Goal: Information Seeking & Learning: Find specific fact

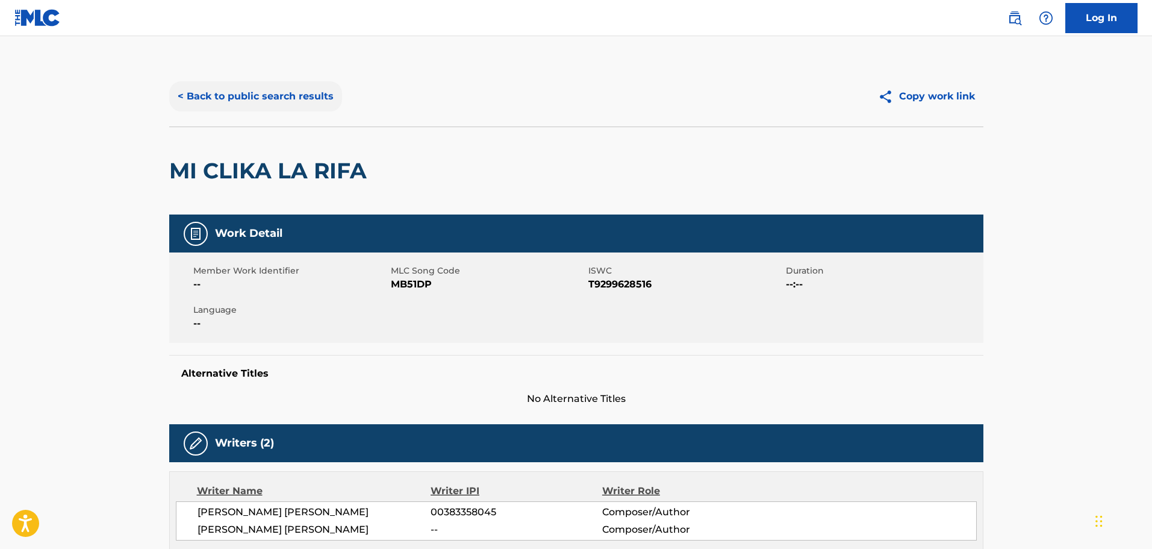
click at [293, 93] on button "< Back to public search results" at bounding box center [255, 96] width 173 height 30
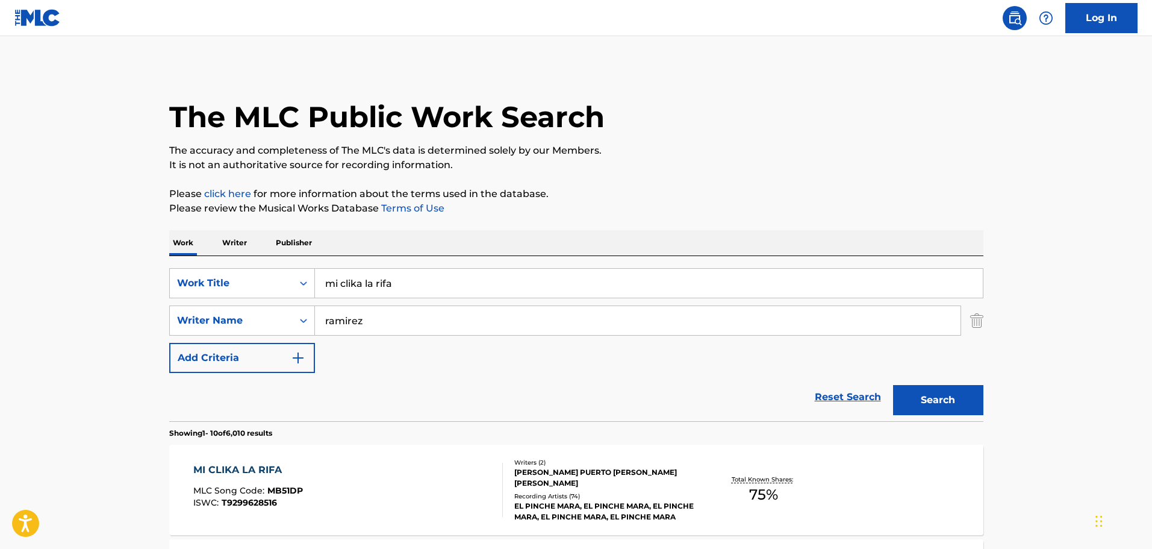
scroll to position [210, 0]
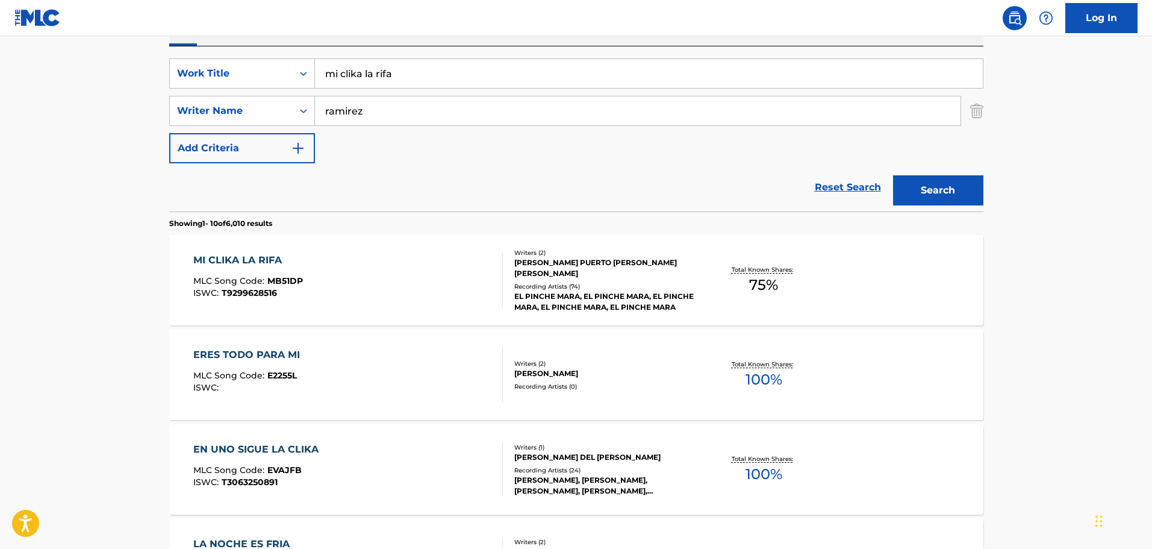
drag, startPoint x: 229, startPoint y: 92, endPoint x: 221, endPoint y: 92, distance: 7.8
click at [221, 92] on div "SearchWithCriteriaca95b01d-212a-413c-a624-62d9c4be1e9b Work Title mi clika la r…" at bounding box center [576, 110] width 814 height 105
type input "o"
type input "if she aint country"
type input "champagne"
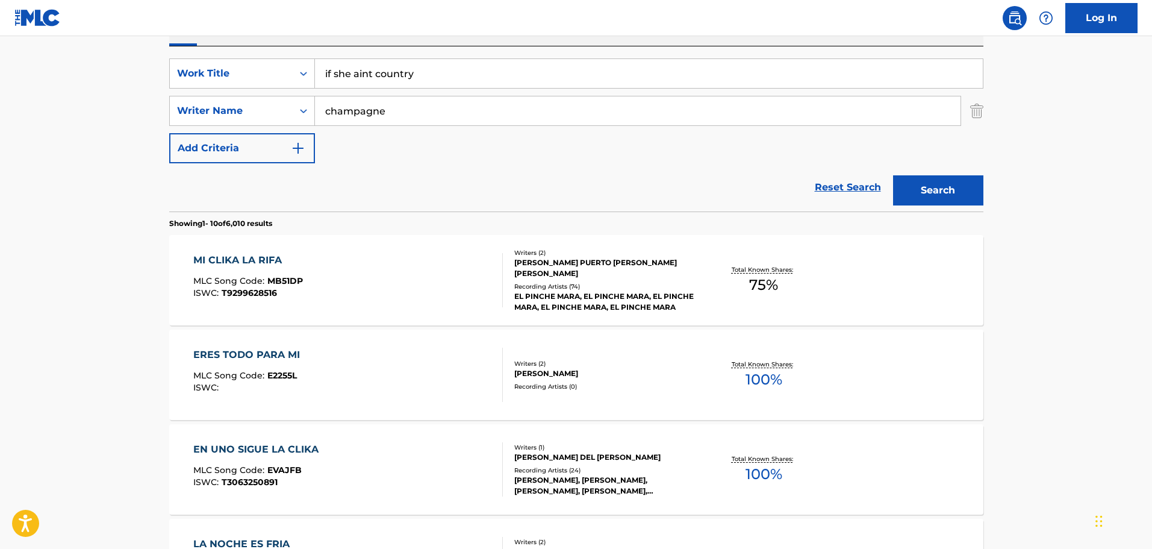
click at [893, 175] on button "Search" at bounding box center [938, 190] width 90 height 30
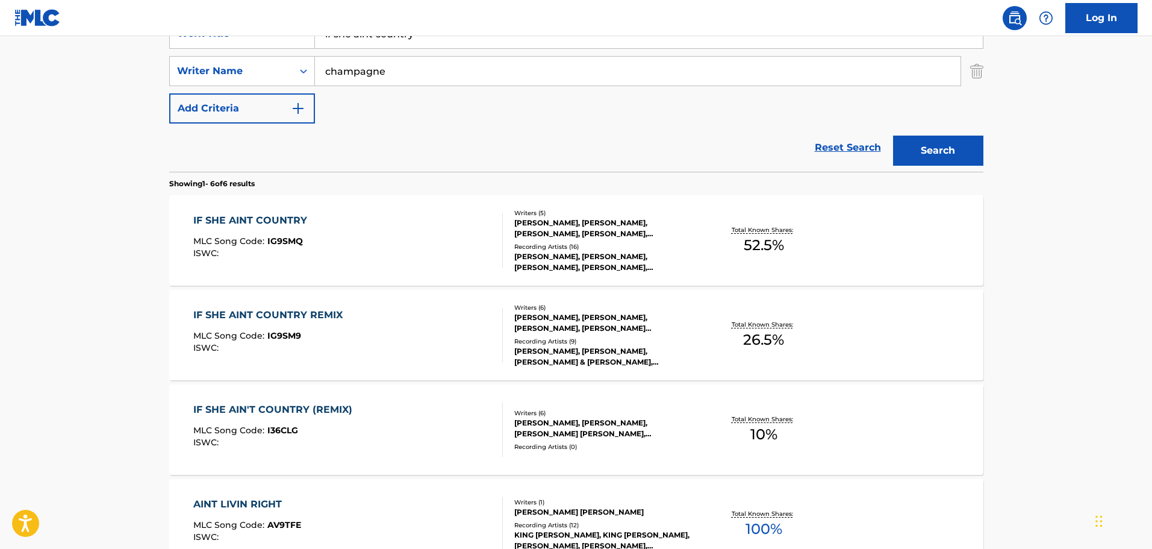
scroll to position [270, 0]
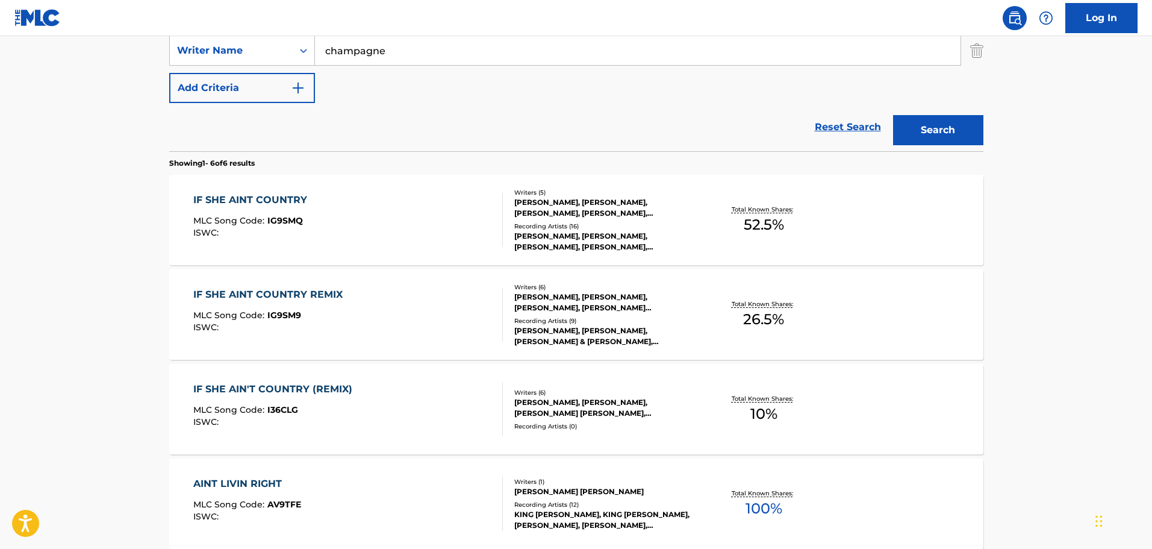
click at [346, 236] on div "IF SHE AINT COUNTRY MLC Song Code : IG9SMQ ISWC :" at bounding box center [348, 220] width 310 height 54
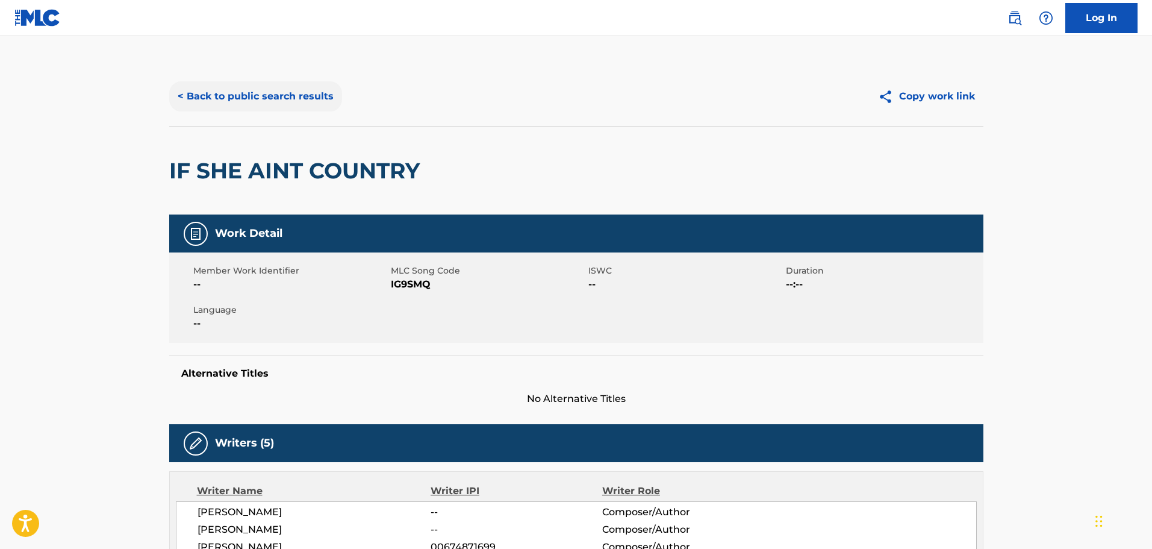
click at [214, 94] on button "< Back to public search results" at bounding box center [255, 96] width 173 height 30
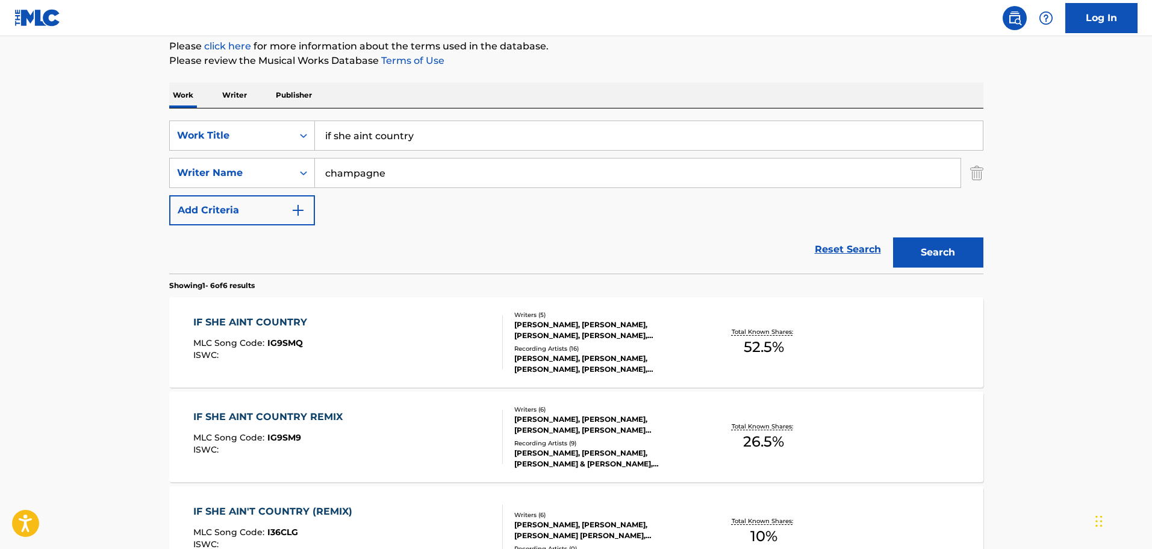
scroll to position [143, 0]
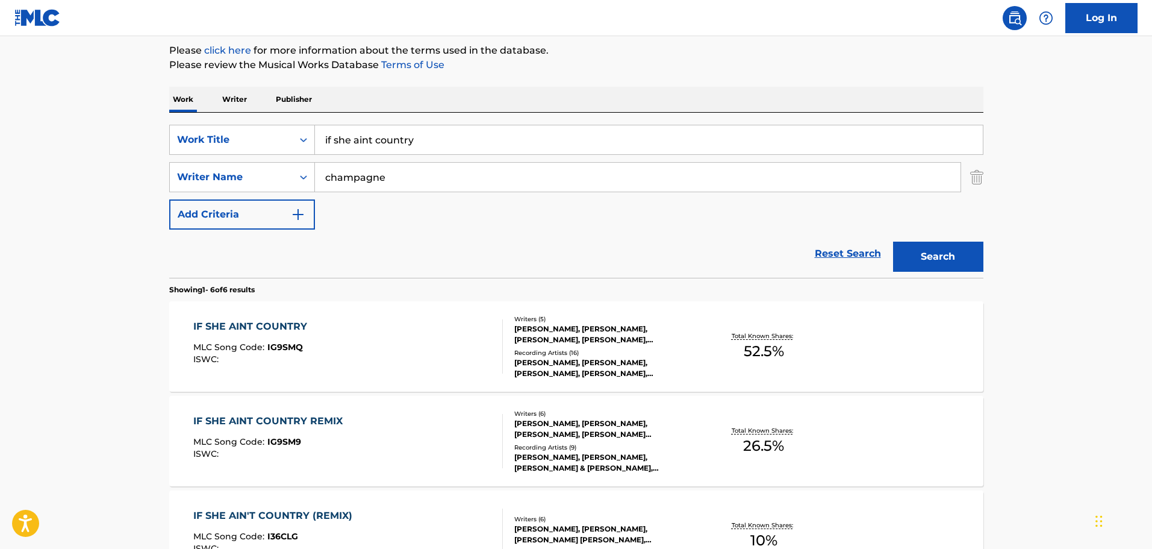
drag, startPoint x: 447, startPoint y: 135, endPoint x: 231, endPoint y: 95, distance: 219.9
click at [231, 95] on div "Work Writer Publisher SearchWithCriteriaca95b01d-212a-413c-a624-62d9c4be1e9b Wo…" at bounding box center [576, 504] width 814 height 834
type input "[PERSON_NAME]"
type input "tellez"
click at [893, 241] on button "Search" at bounding box center [938, 256] width 90 height 30
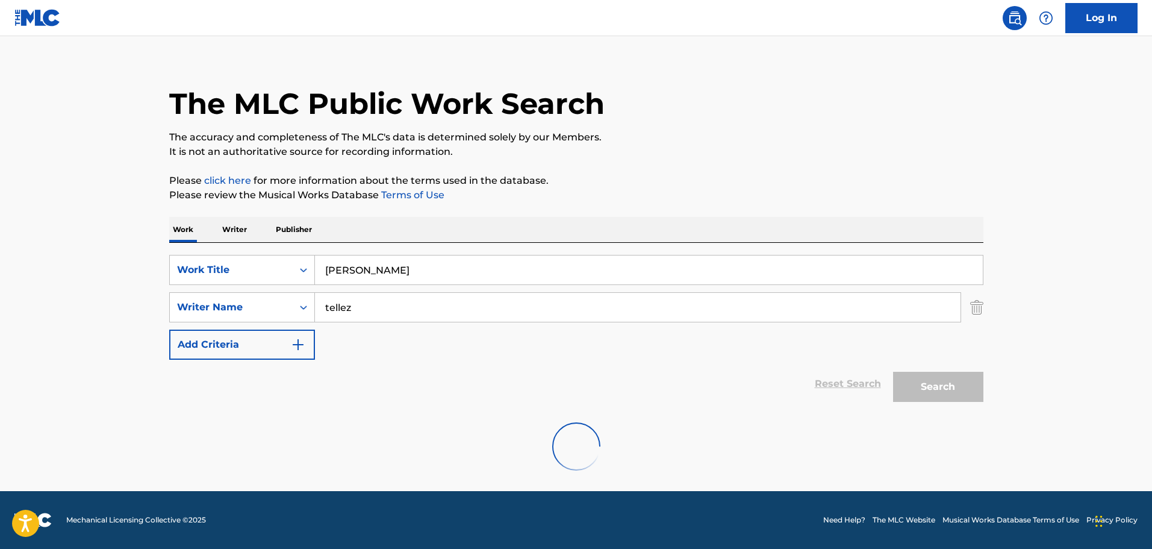
scroll to position [107, 0]
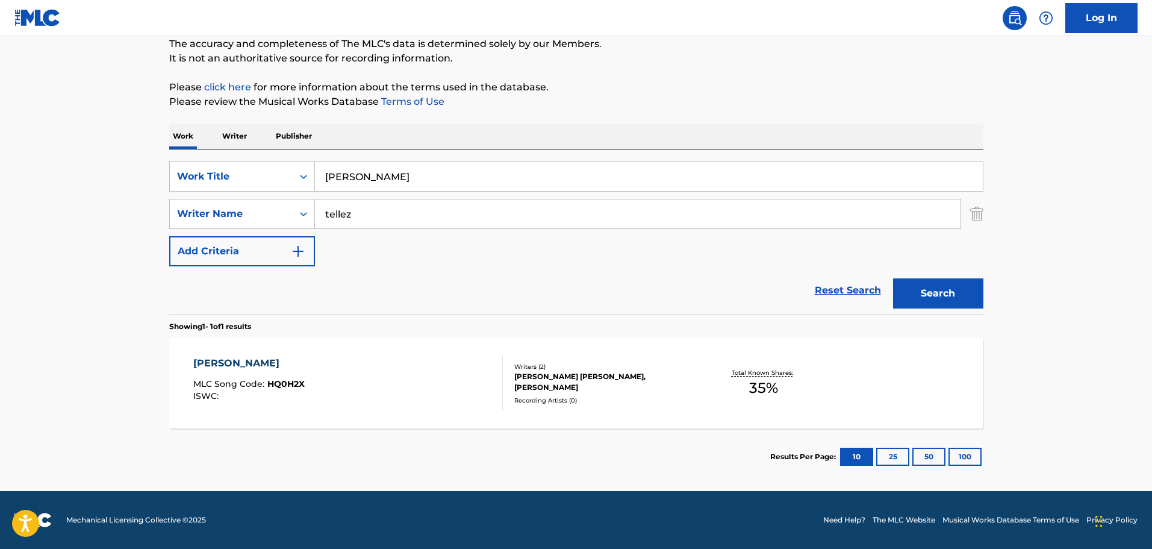
click at [424, 381] on div "[PERSON_NAME] MLC Song Code : HQ0H2X ISWC :" at bounding box center [348, 383] width 310 height 54
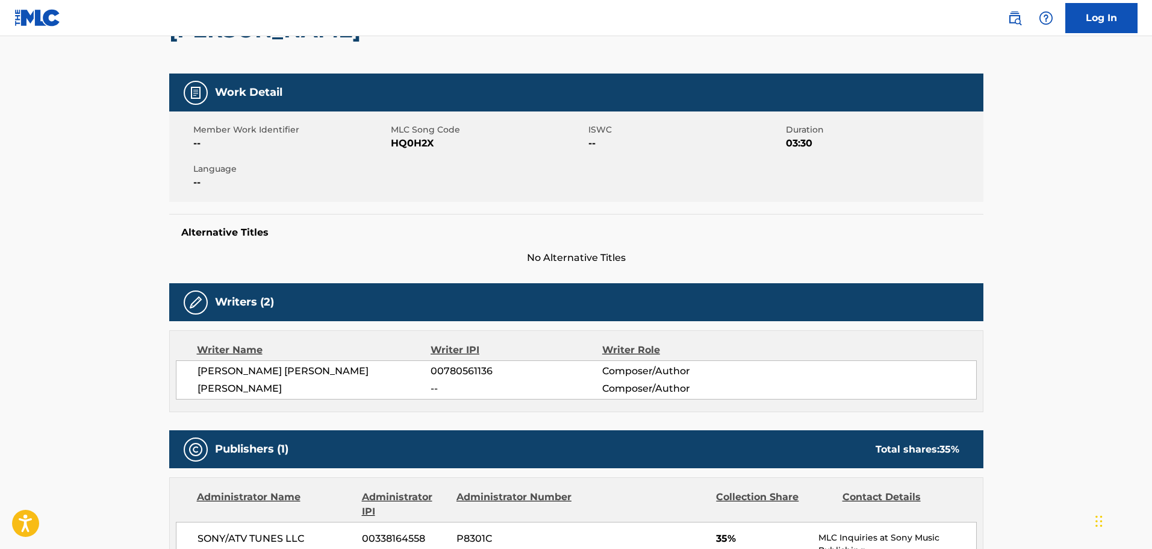
scroll to position [49, 0]
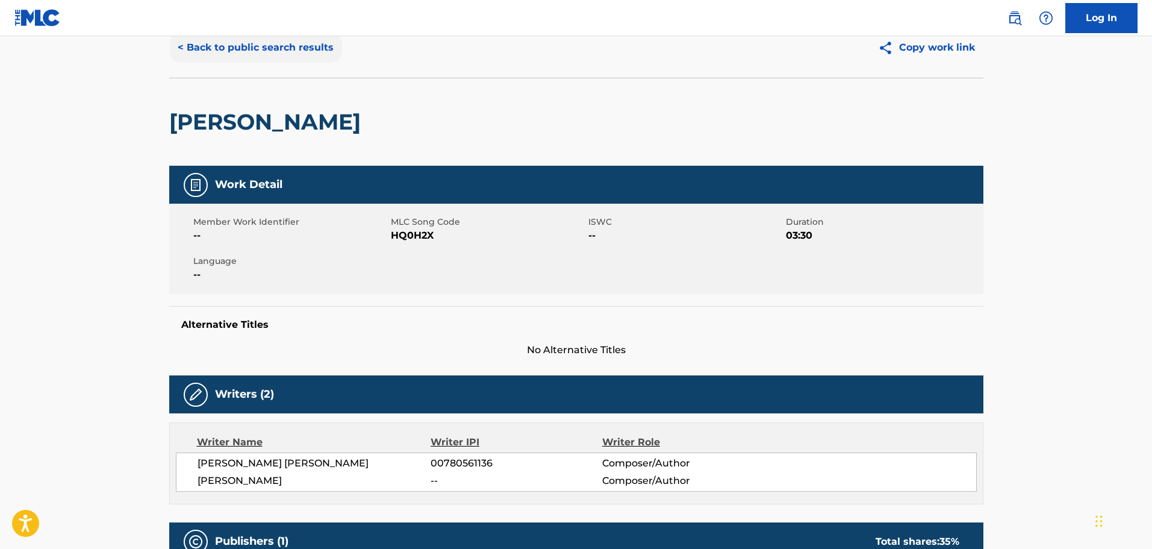
click at [321, 49] on button "< Back to public search results" at bounding box center [255, 48] width 173 height 30
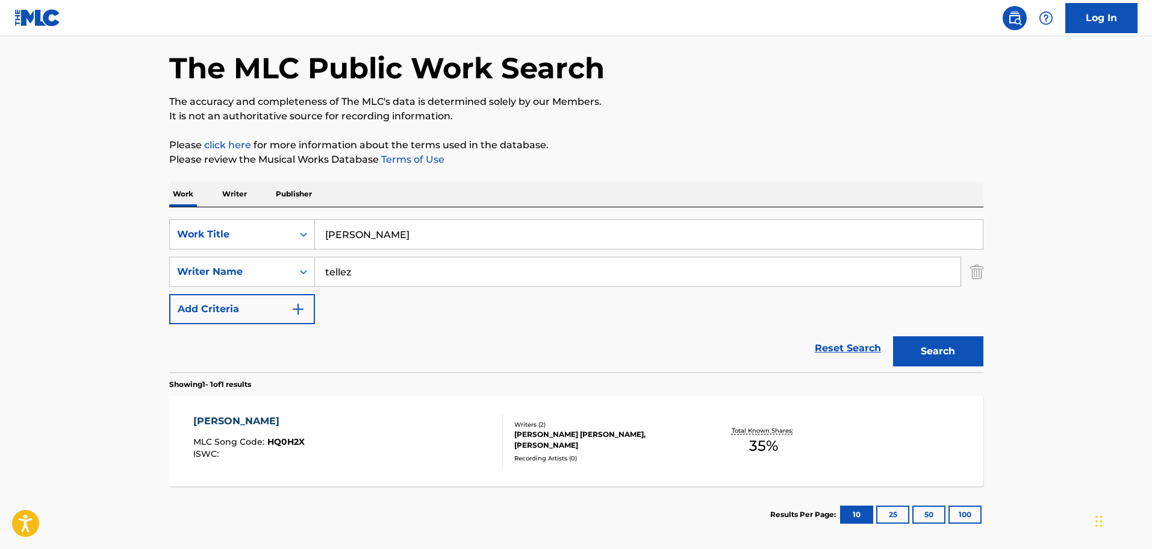
drag, startPoint x: 455, startPoint y: 232, endPoint x: 268, endPoint y: 203, distance: 189.6
click at [266, 199] on div "Work Writer Publisher SearchWithCriteriaca95b01d-212a-413c-a624-62d9c4be1e9b Wo…" at bounding box center [576, 361] width 814 height 361
type input "PLASTIC BOX"
paste input "[PERSON_NAME]"
type input "[PERSON_NAME]"
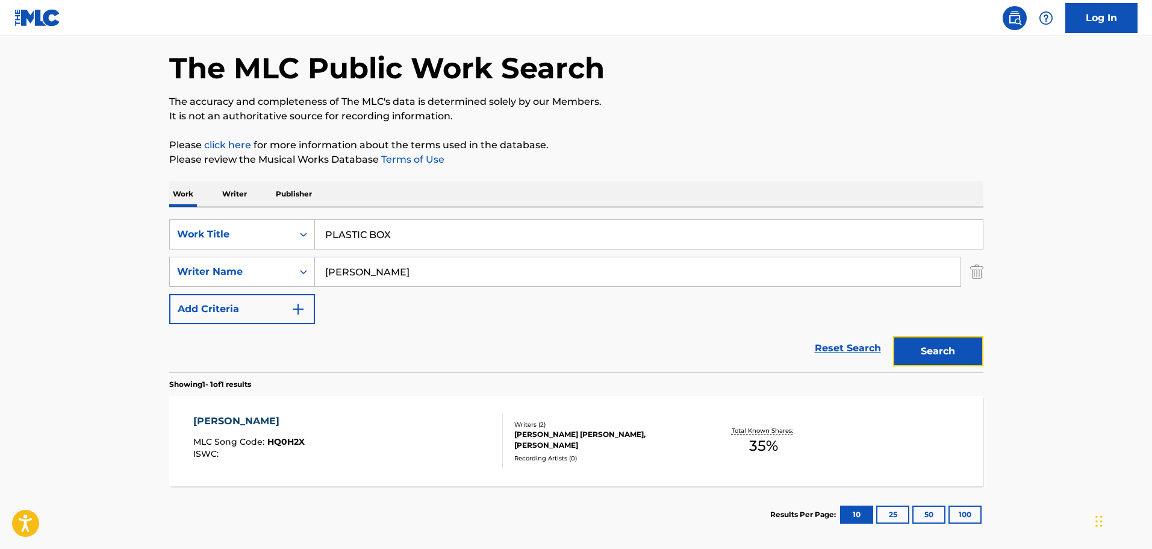
click at [925, 358] on button "Search" at bounding box center [938, 351] width 90 height 30
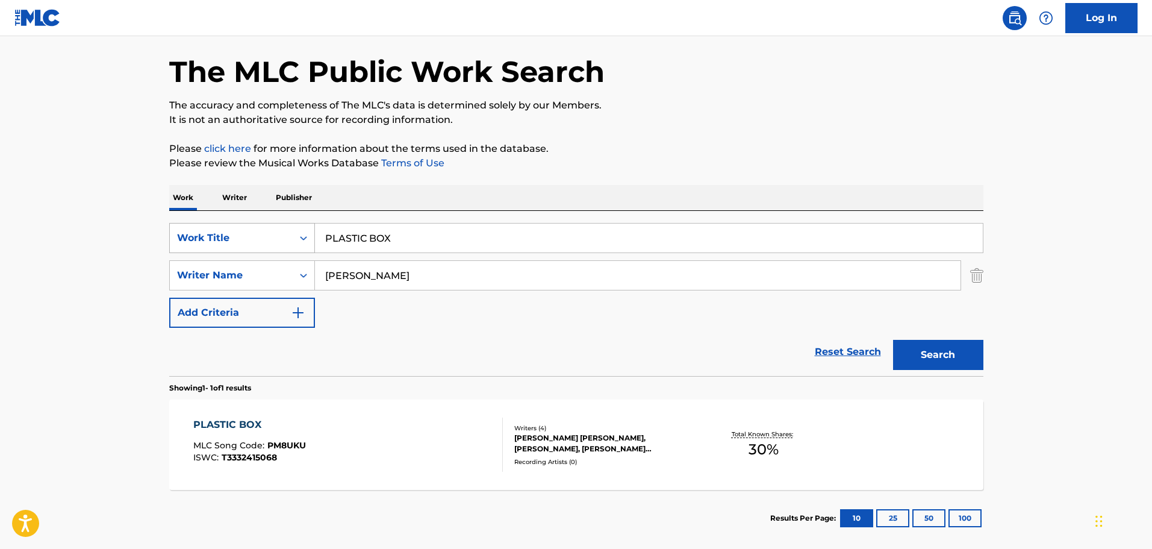
scroll to position [107, 0]
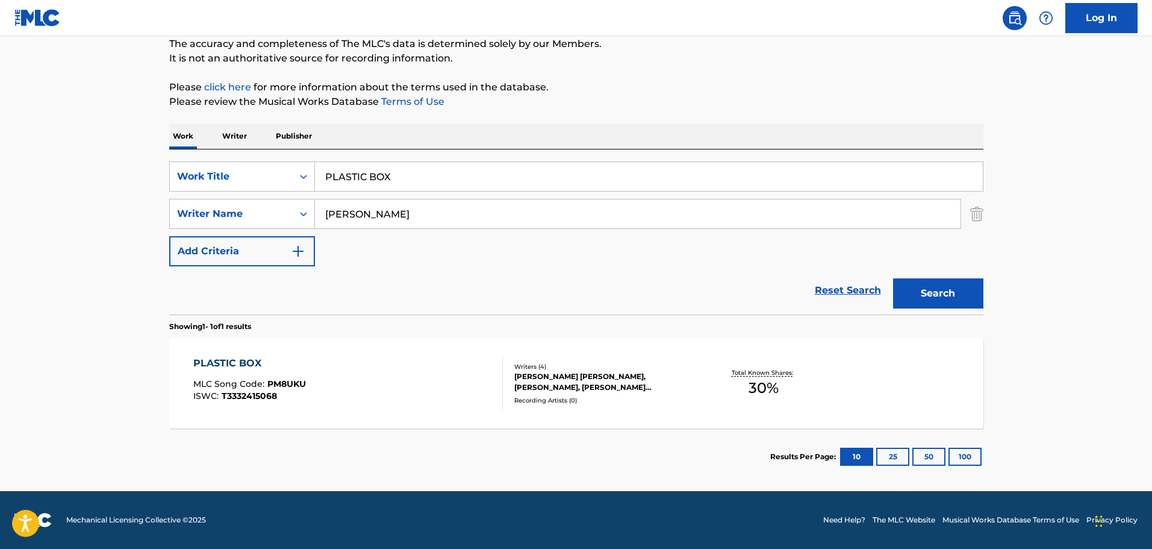
click at [394, 366] on div "PLASTIC BOX MLC Song Code : PM8UKU ISWC : T3332415068" at bounding box center [348, 383] width 310 height 54
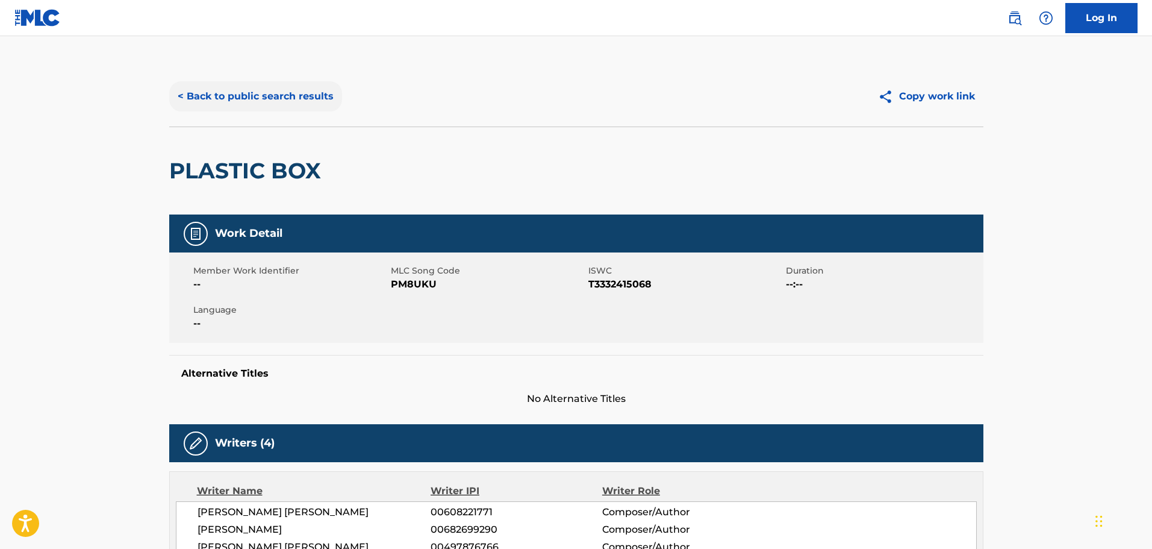
click at [288, 97] on button "< Back to public search results" at bounding box center [255, 96] width 173 height 30
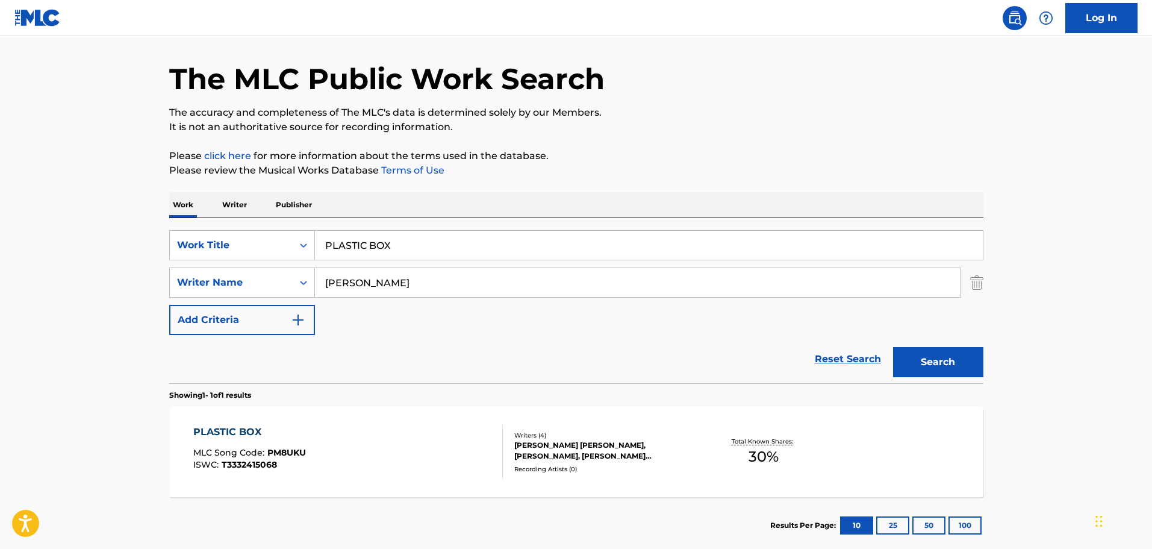
drag, startPoint x: 435, startPoint y: 240, endPoint x: 326, endPoint y: 201, distance: 115.8
click at [326, 201] on div "Work Writer Publisher SearchWithCriteriaca95b01d-212a-413c-a624-62d9c4be1e9b Wo…" at bounding box center [576, 372] width 814 height 361
type input "FROM MS TO [GEOGRAPHIC_DATA]"
paste input "[PERSON_NAME]"
type input "[PERSON_NAME]"
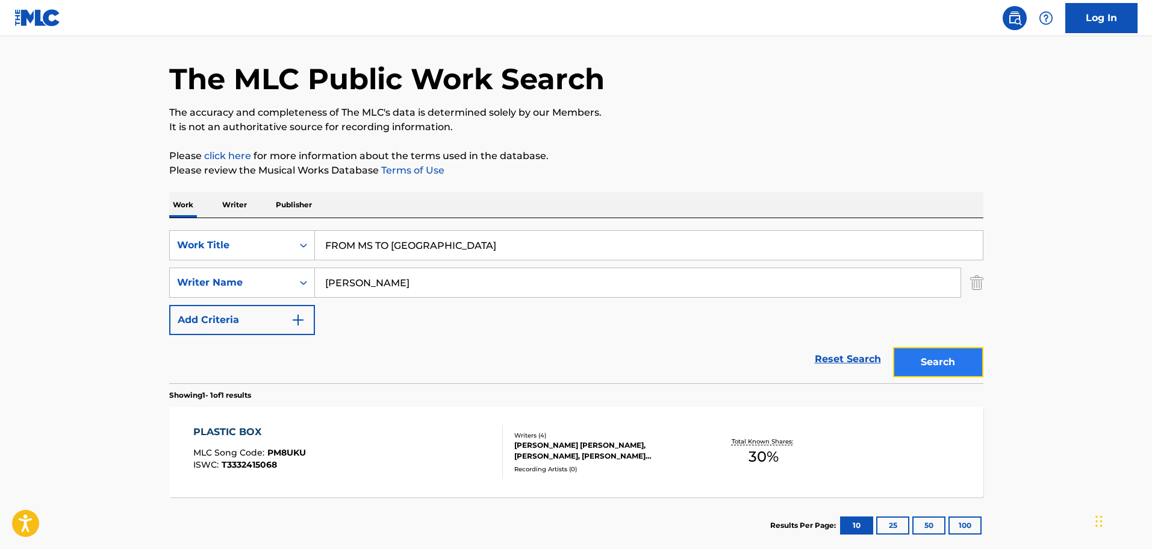
click at [917, 353] on button "Search" at bounding box center [938, 362] width 90 height 30
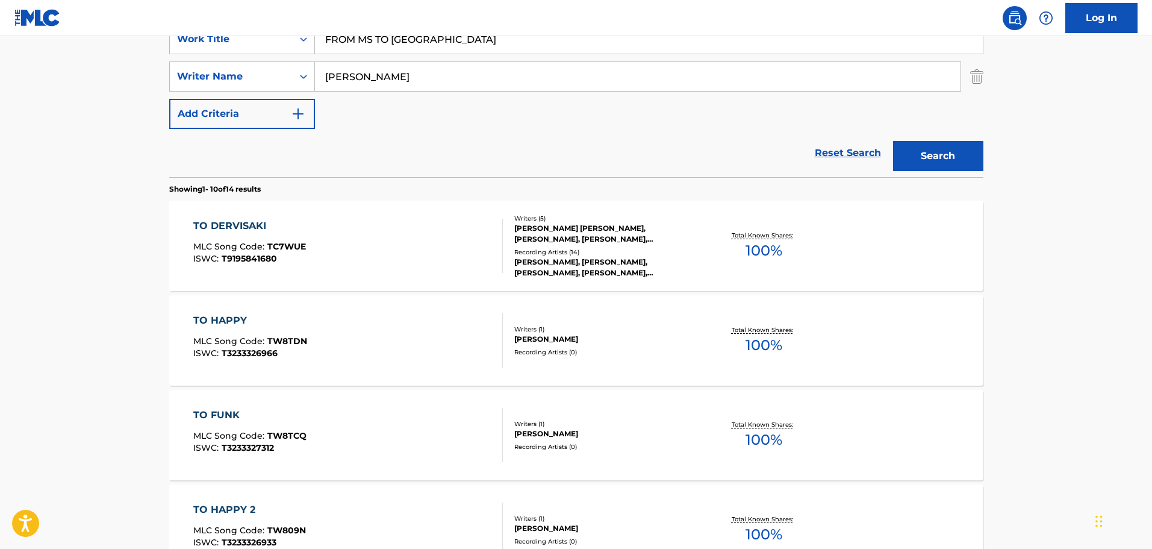
scroll to position [181, 0]
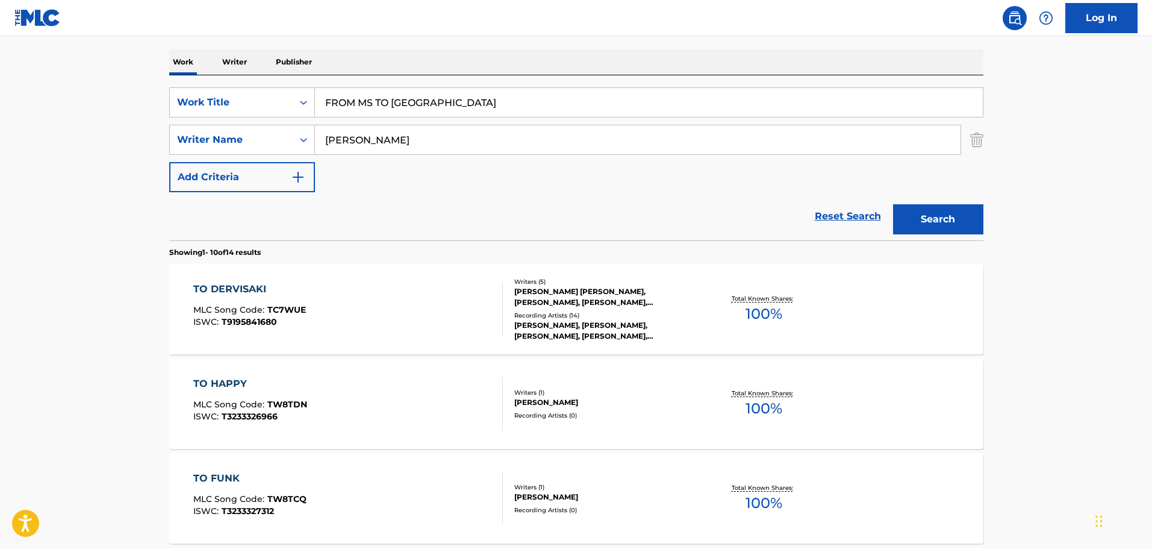
drag, startPoint x: 475, startPoint y: 98, endPoint x: 319, endPoint y: 82, distance: 157.3
click at [319, 82] on div "SearchWithCriteriaca95b01d-212a-413c-a624-62d9c4be1e9b Work Title FROM MS TO [G…" at bounding box center [576, 157] width 814 height 165
type input "TRAVEL TO LOVE"
paste input "[PERSON_NAME]"
type input "[PERSON_NAME]"
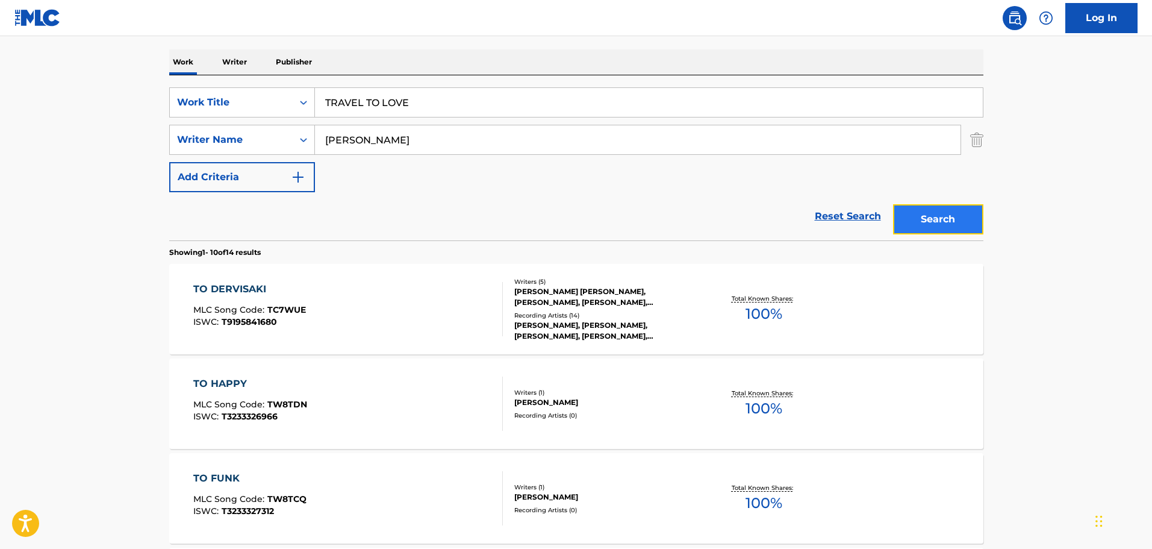
click at [929, 211] on button "Search" at bounding box center [938, 219] width 90 height 30
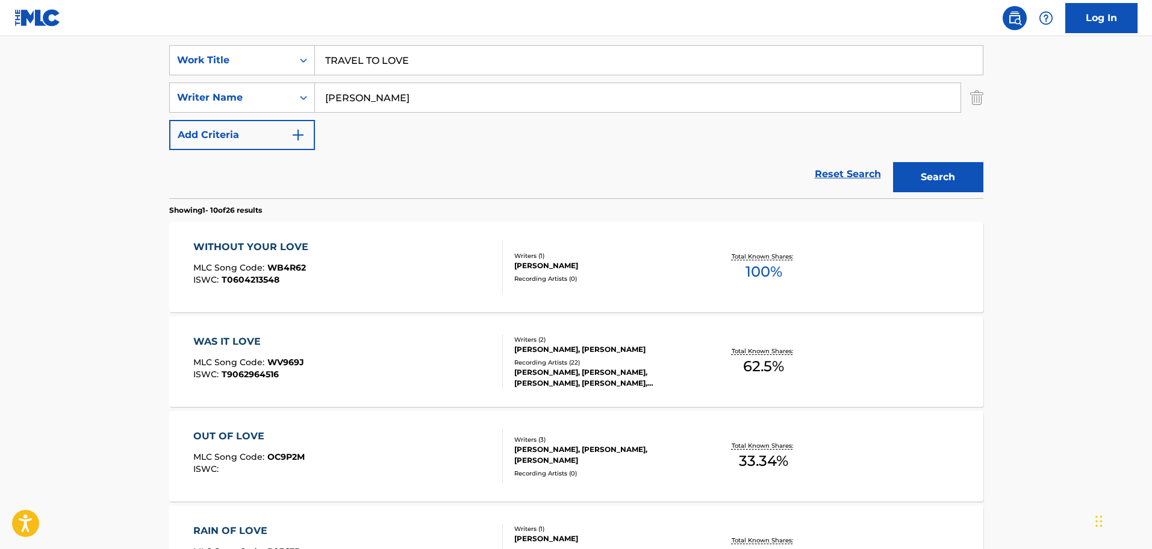
scroll to position [194, 0]
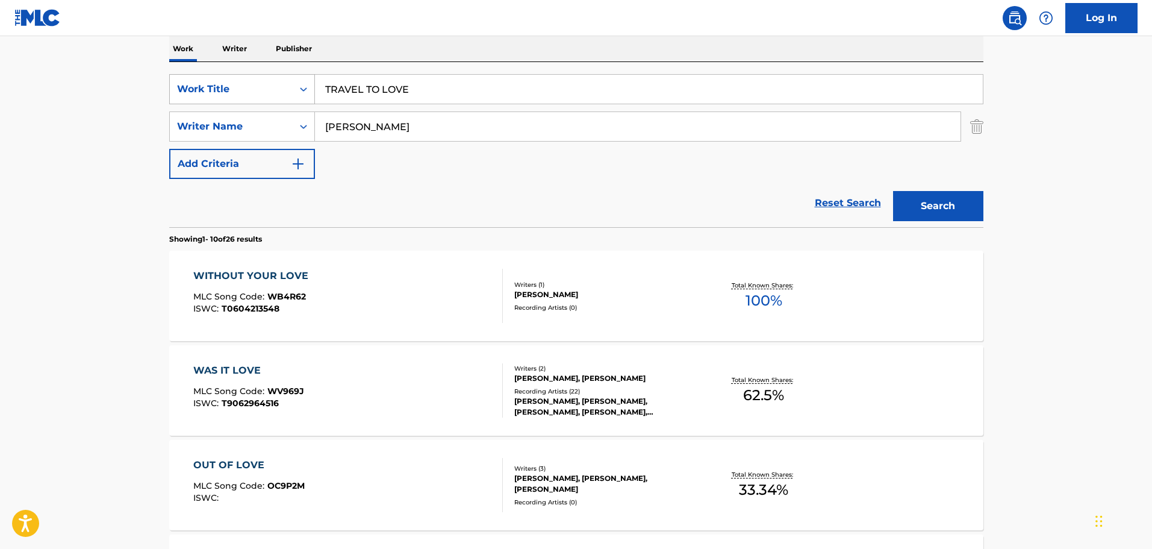
drag, startPoint x: 426, startPoint y: 96, endPoint x: 288, endPoint y: 97, distance: 137.3
click at [288, 97] on div "SearchWithCriteriaca95b01d-212a-413c-a624-62d9c4be1e9b Work Title TRAVEL TO LOVE" at bounding box center [576, 89] width 814 height 30
type input "ALL GAS NO BRAKES"
drag, startPoint x: 378, startPoint y: 120, endPoint x: 305, endPoint y: 100, distance: 75.5
click at [305, 100] on div "SearchWithCriteriaca95b01d-212a-413c-a624-62d9c4be1e9b Work Title ALL GAS NO BR…" at bounding box center [576, 126] width 814 height 105
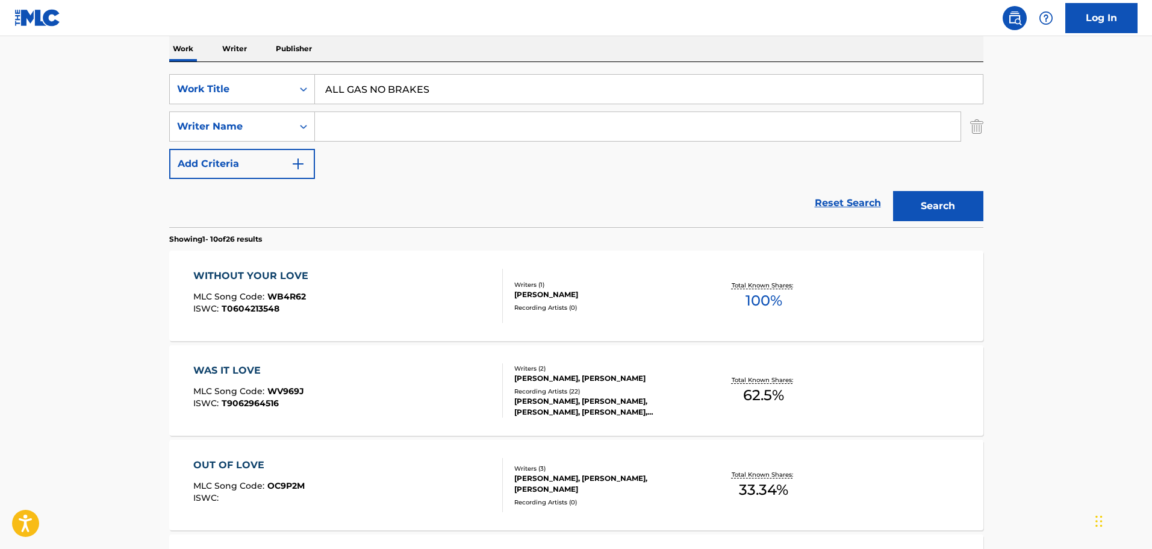
paste input "[PERSON_NAME]"
type input "[PERSON_NAME]"
click at [941, 202] on button "Search" at bounding box center [938, 206] width 90 height 30
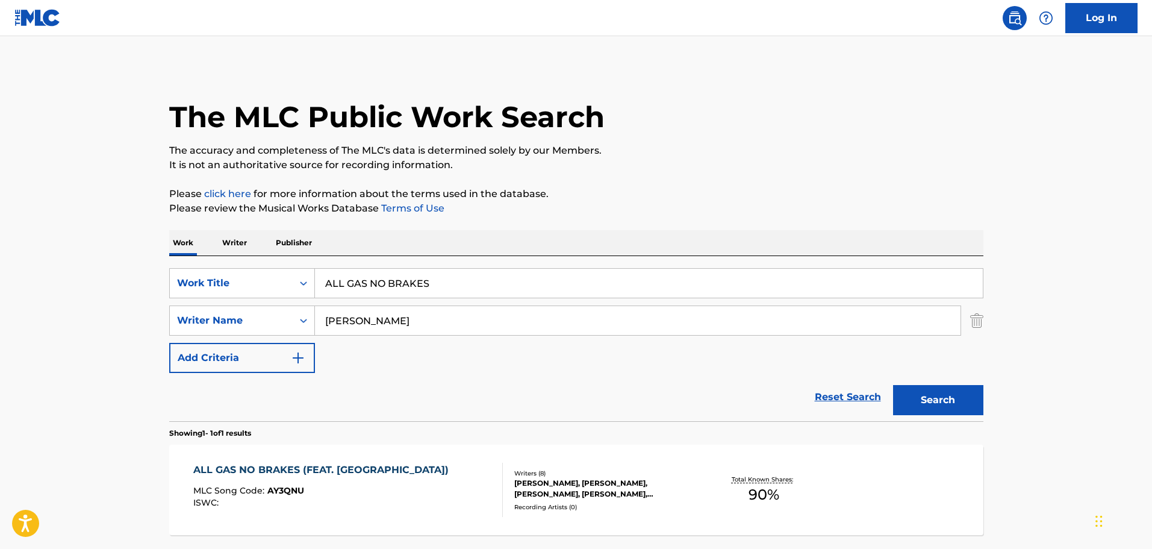
scroll to position [107, 0]
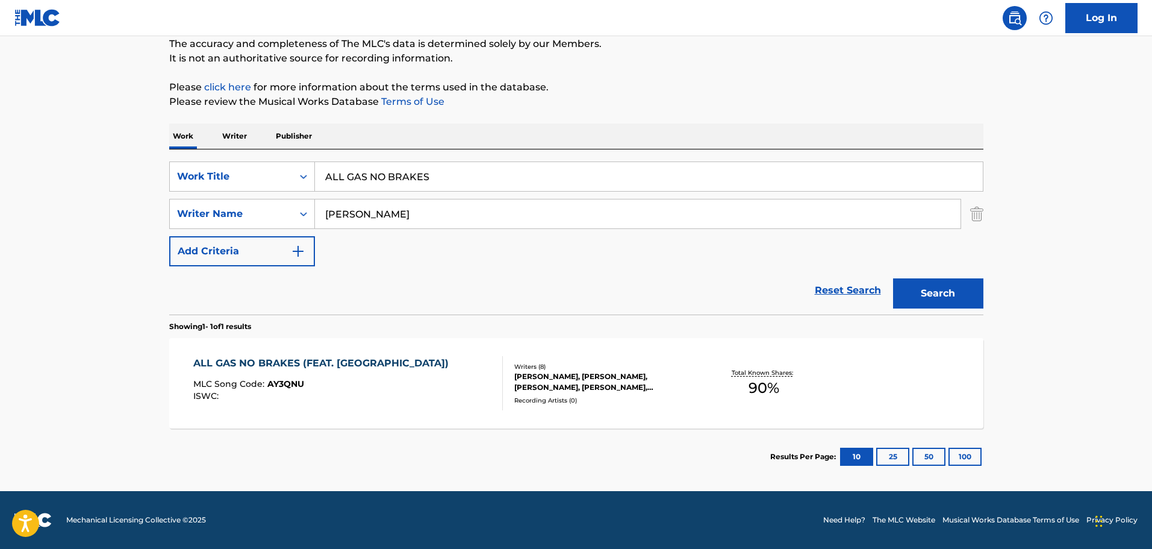
click at [390, 399] on div "ISWC :" at bounding box center [323, 395] width 261 height 9
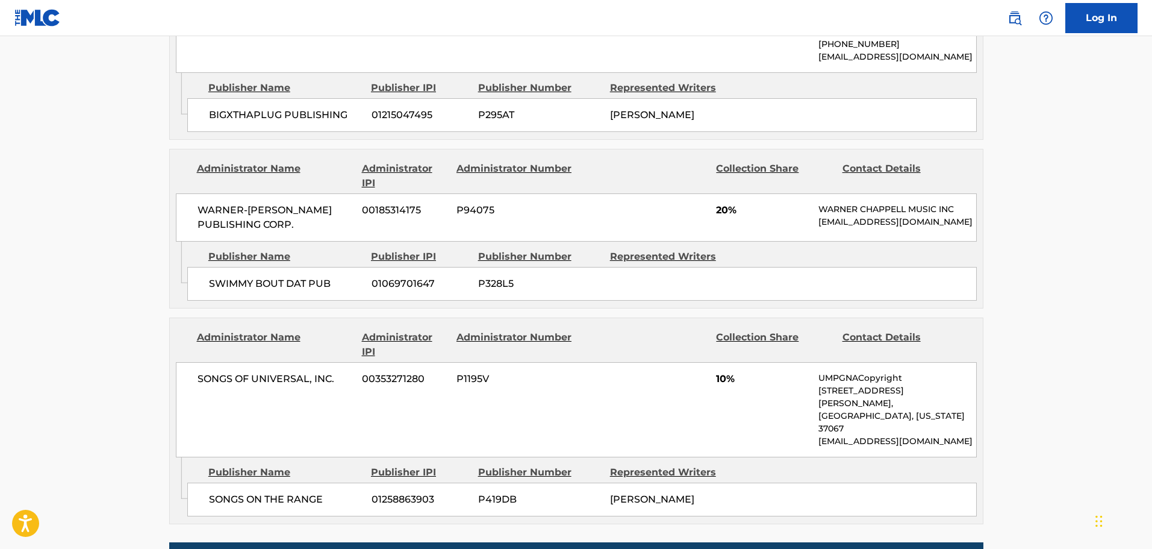
scroll to position [1911, 0]
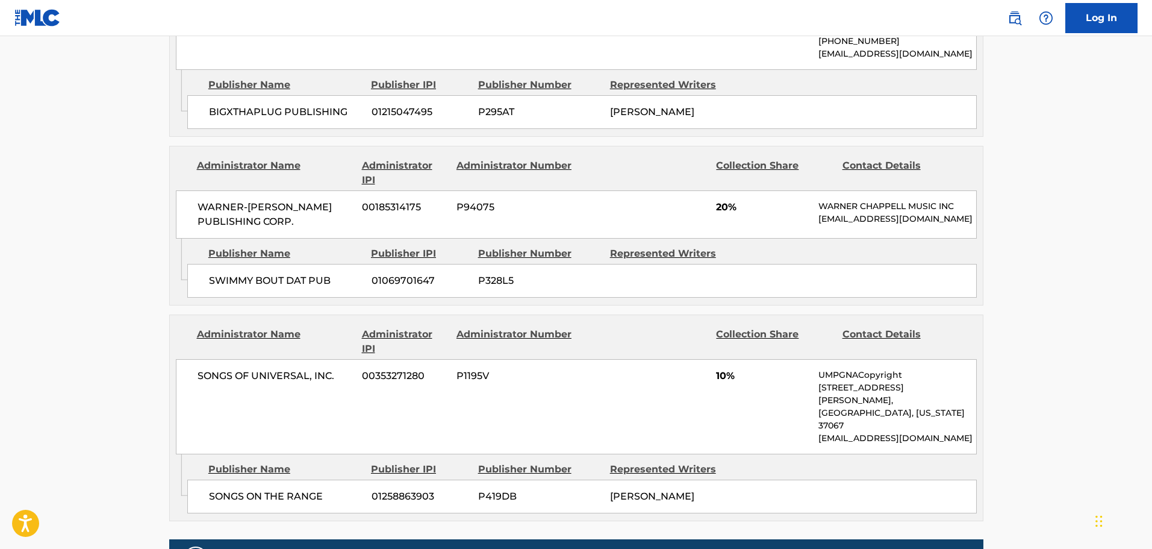
click at [284, 314] on div "Administrator Name Administrator IPI Administrator Number Collection Share Cont…" at bounding box center [576, 417] width 814 height 207
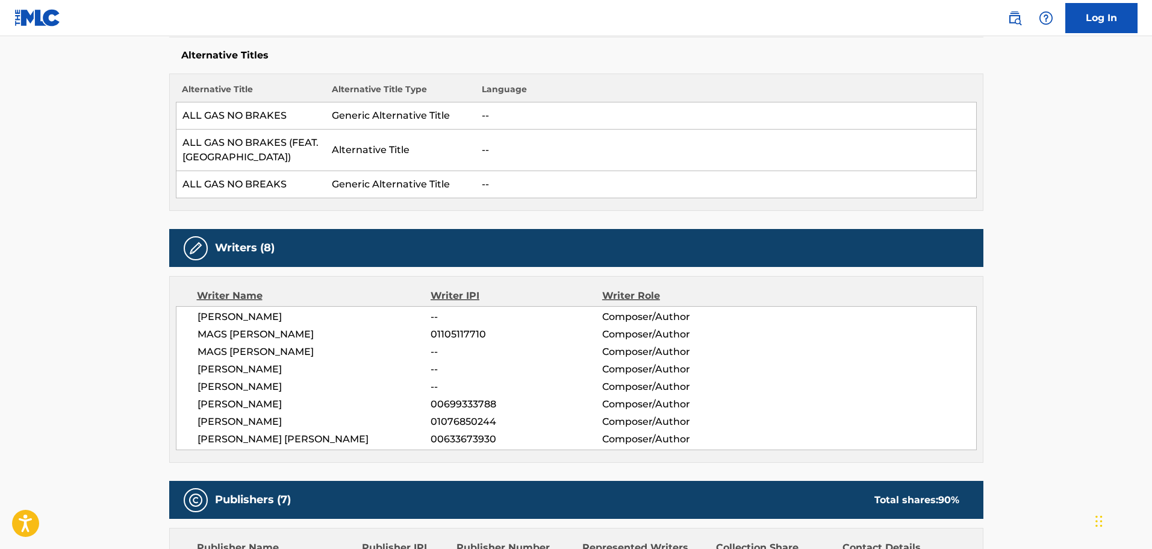
scroll to position [44, 0]
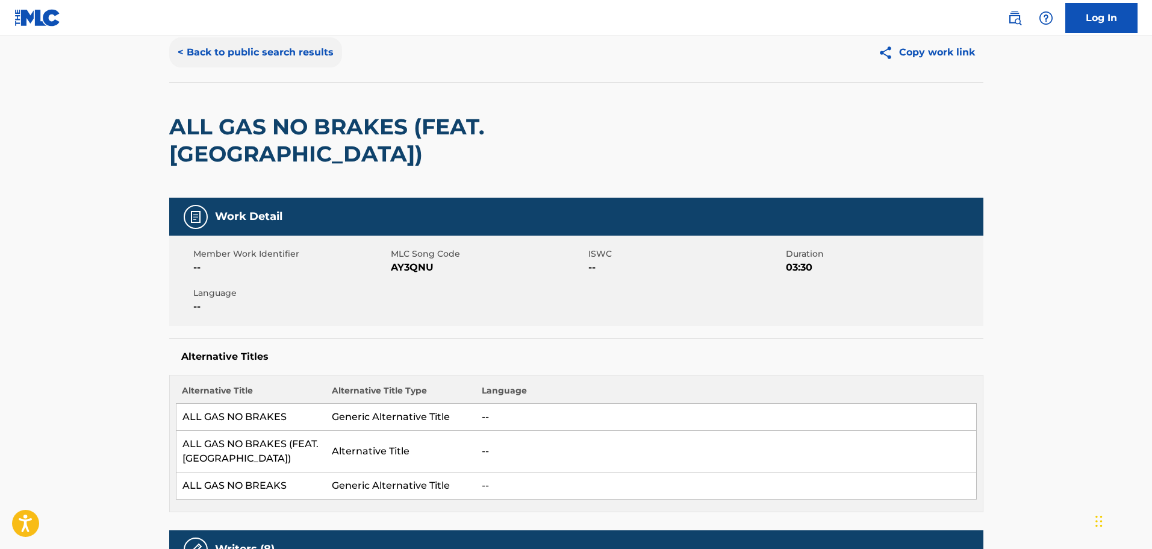
click at [300, 50] on button "< Back to public search results" at bounding box center [255, 52] width 173 height 30
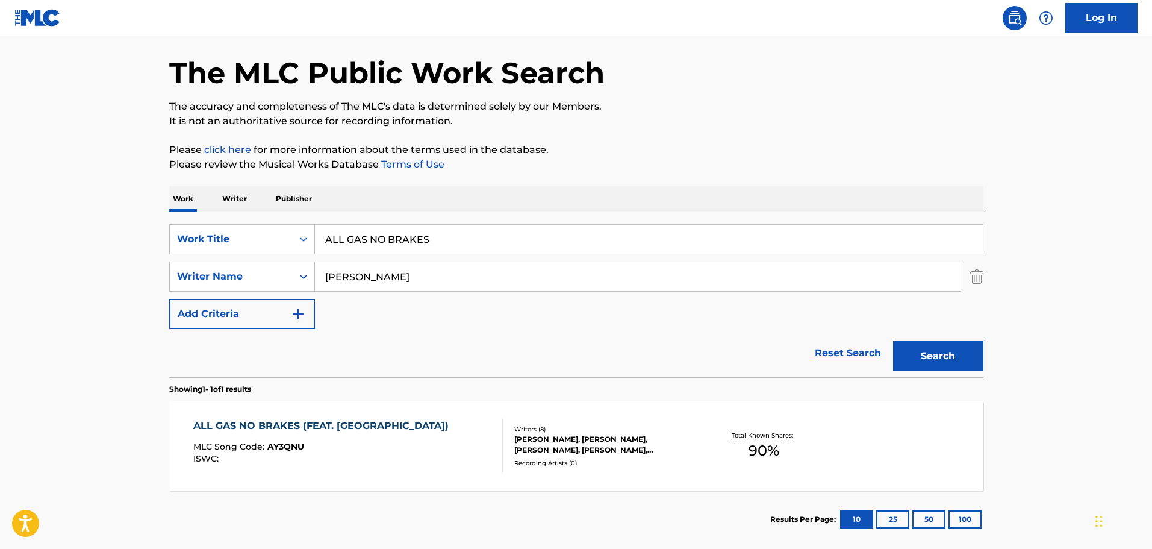
drag, startPoint x: 457, startPoint y: 232, endPoint x: 232, endPoint y: 209, distance: 226.4
click at [232, 209] on div "Work Writer Publisher SearchWithCriteriaca95b01d-212a-413c-a624-62d9c4be1e9b Wo…" at bounding box center [576, 366] width 814 height 361
type input "HAND THAT FEEDS"
click at [893, 341] on button "Search" at bounding box center [938, 356] width 90 height 30
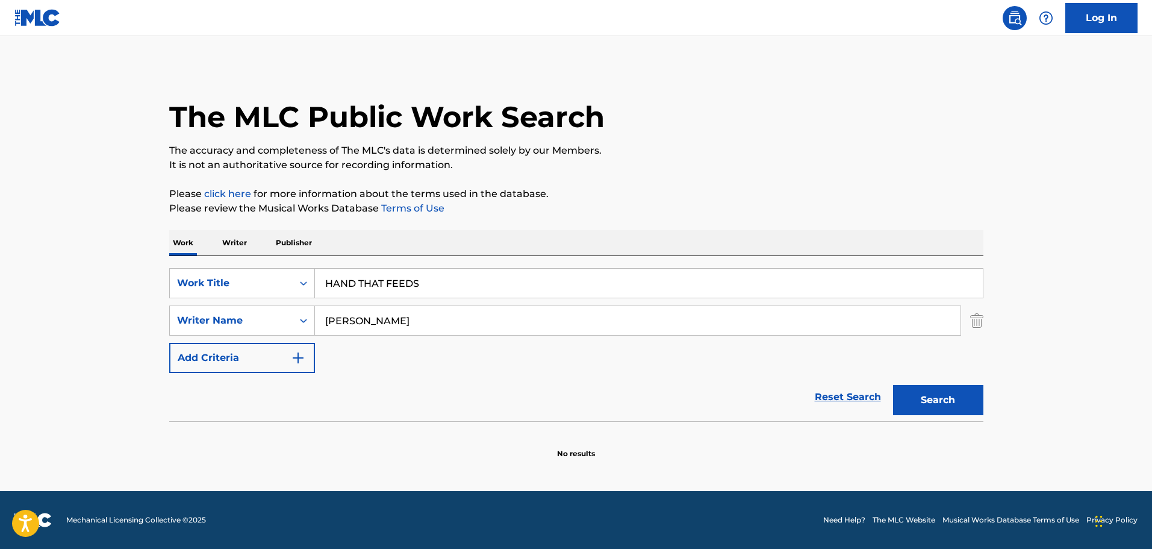
click at [893, 385] on button "Search" at bounding box center [938, 400] width 90 height 30
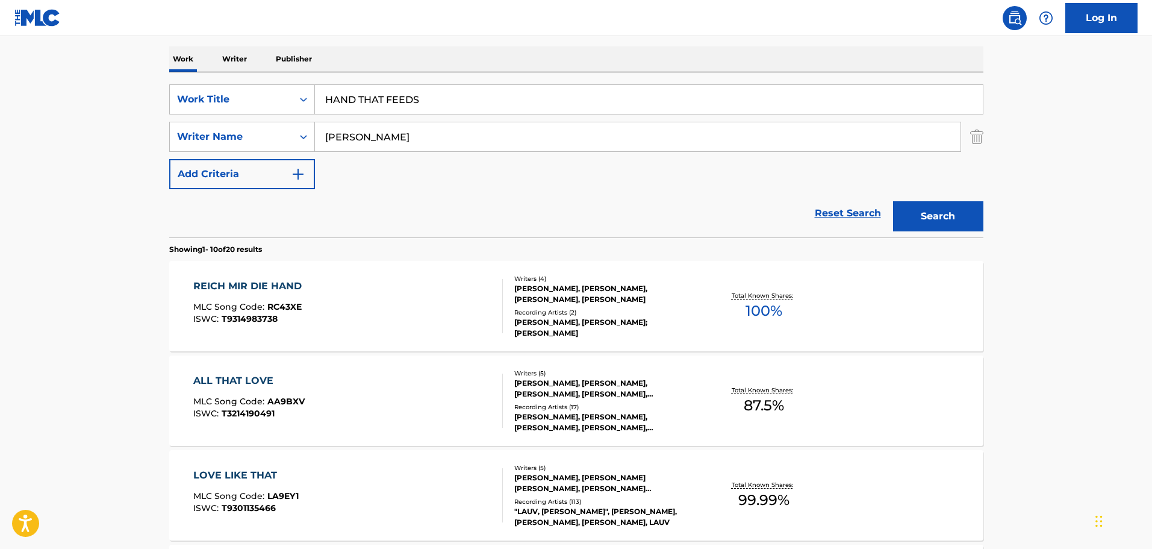
scroll to position [181, 0]
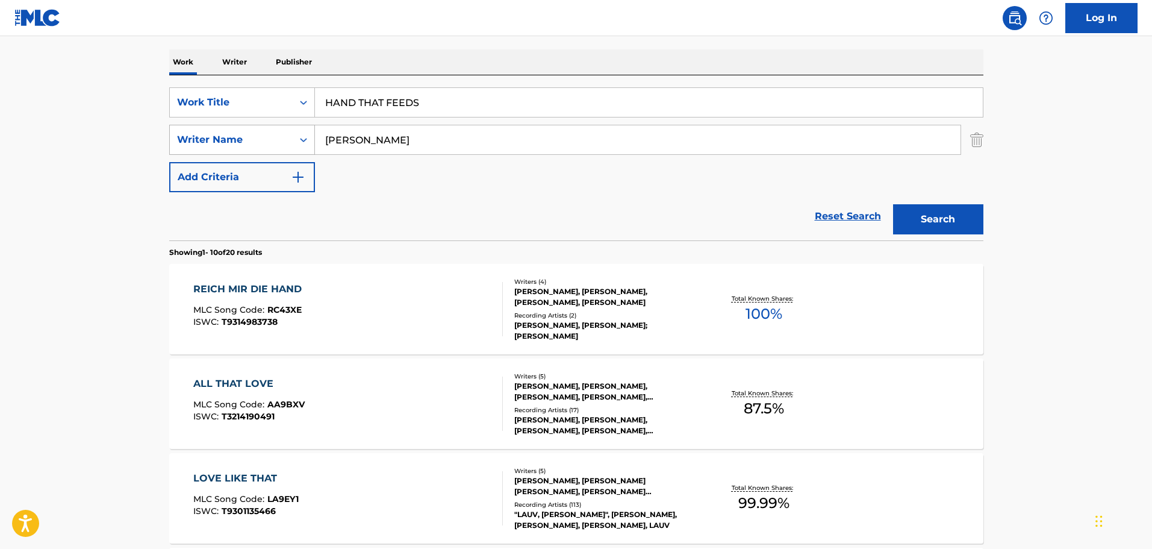
drag, startPoint x: 378, startPoint y: 136, endPoint x: 229, endPoint y: 125, distance: 149.2
click at [232, 126] on div "SearchWithCriteria6821f2c0-3b41-47f4-a4cd-4205e5055aca Writer Name [PERSON_NAME]" at bounding box center [576, 140] width 814 height 30
click at [471, 142] on input "[PERSON_NAME]" at bounding box center [638, 139] width 646 height 29
click at [893, 204] on button "Search" at bounding box center [938, 219] width 90 height 30
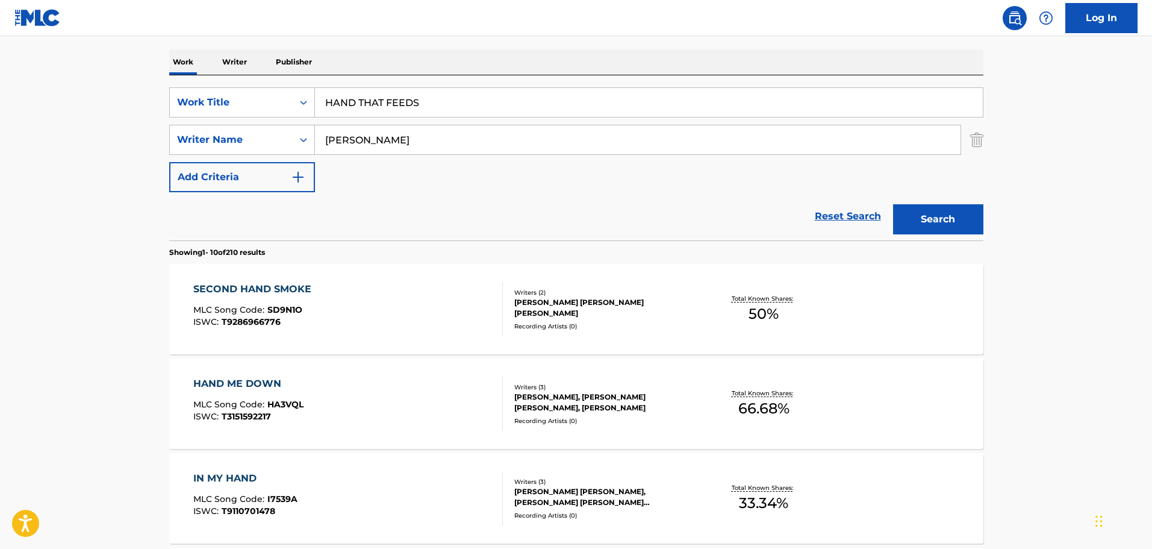
drag, startPoint x: 500, startPoint y: 137, endPoint x: 305, endPoint y: 123, distance: 195.0
click at [308, 123] on div "SearchWithCriteriaca95b01d-212a-413c-a624-62d9c4be1e9b Work Title HAND THAT FEE…" at bounding box center [576, 139] width 814 height 105
type input "FISH"
click at [893, 204] on button "Search" at bounding box center [938, 219] width 90 height 30
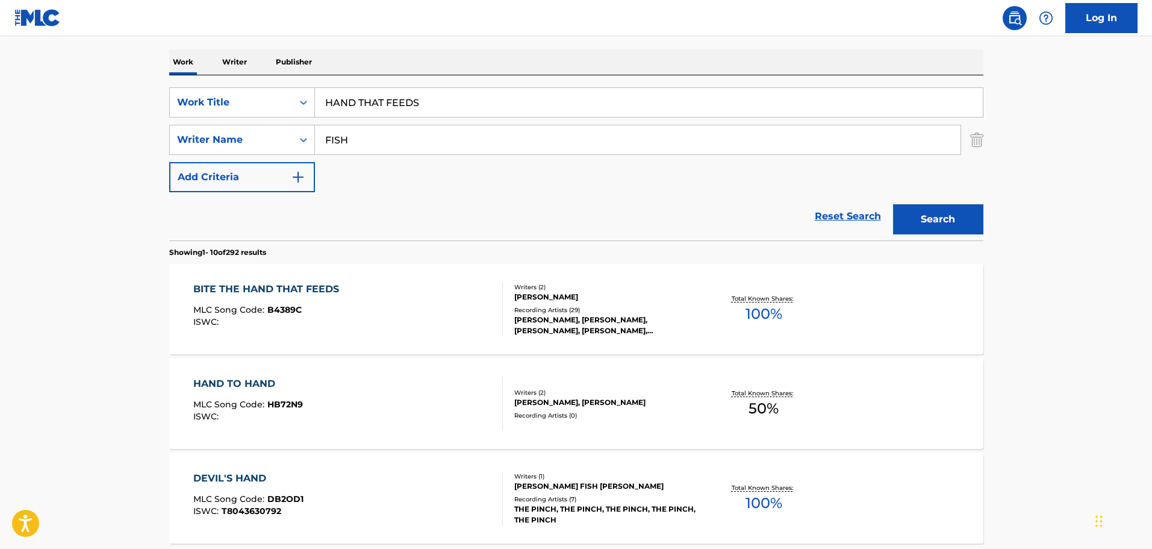
drag, startPoint x: 426, startPoint y: 97, endPoint x: 192, endPoint y: 81, distance: 234.8
click at [192, 81] on div "SearchWithCriteriaca95b01d-212a-413c-a624-62d9c4be1e9b Work Title HAND THAT FEE…" at bounding box center [576, 157] width 814 height 165
type input "tokyo rain"
type input "kitto"
click at [893, 204] on button "Search" at bounding box center [938, 219] width 90 height 30
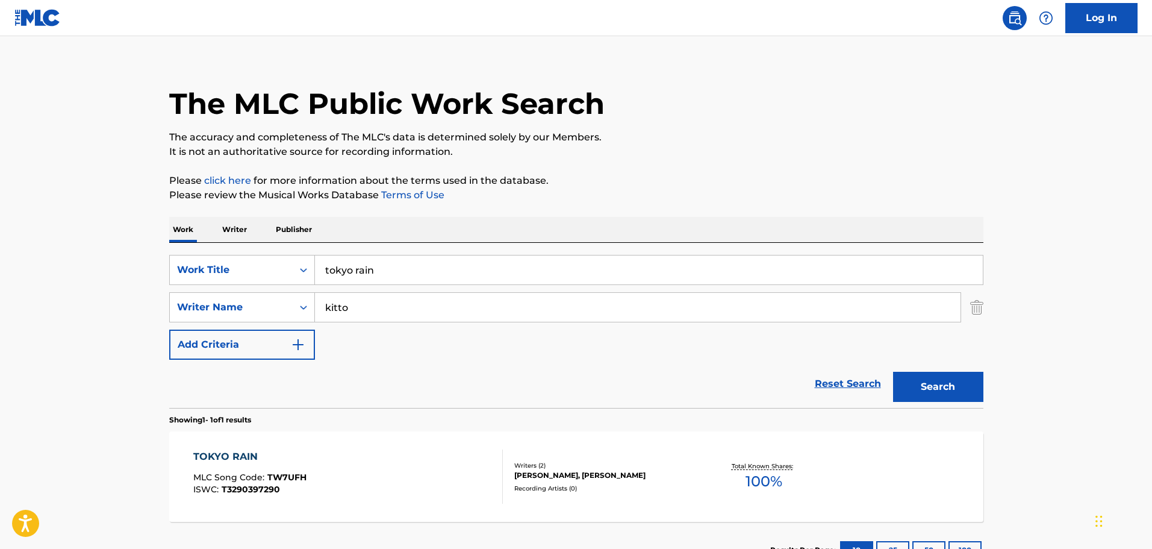
scroll to position [107, 0]
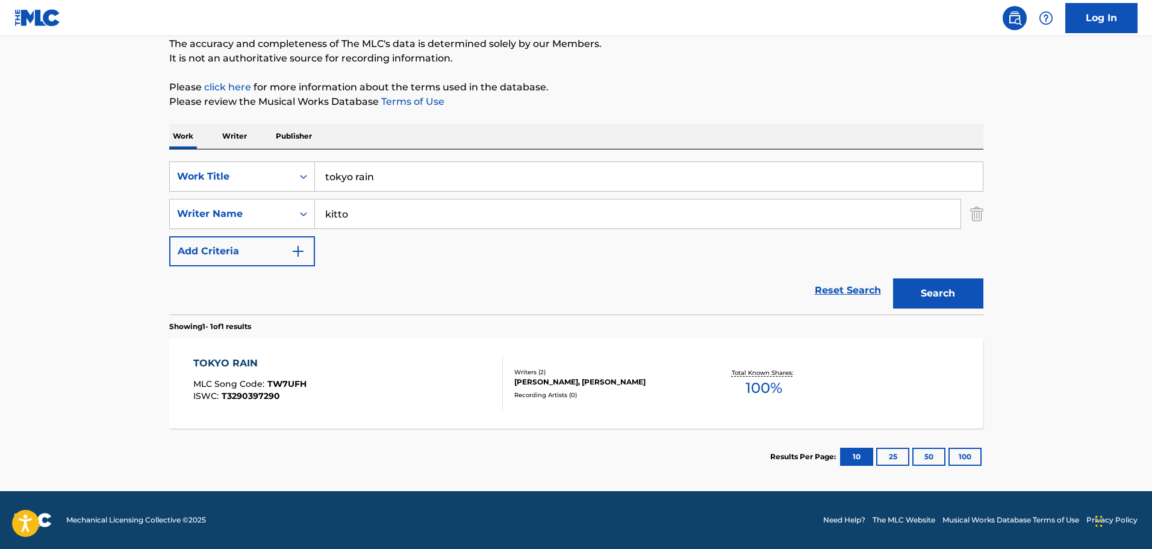
click at [359, 368] on div "TOKYO RAIN MLC Song Code : TW7UFH ISWC : T3290397290" at bounding box center [348, 383] width 310 height 54
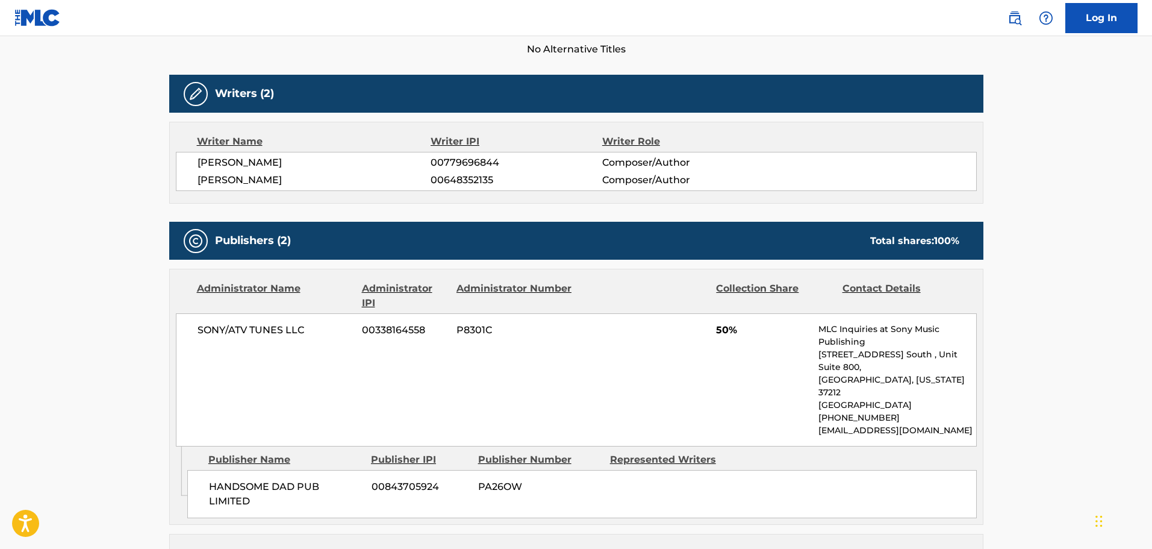
scroll to position [48, 0]
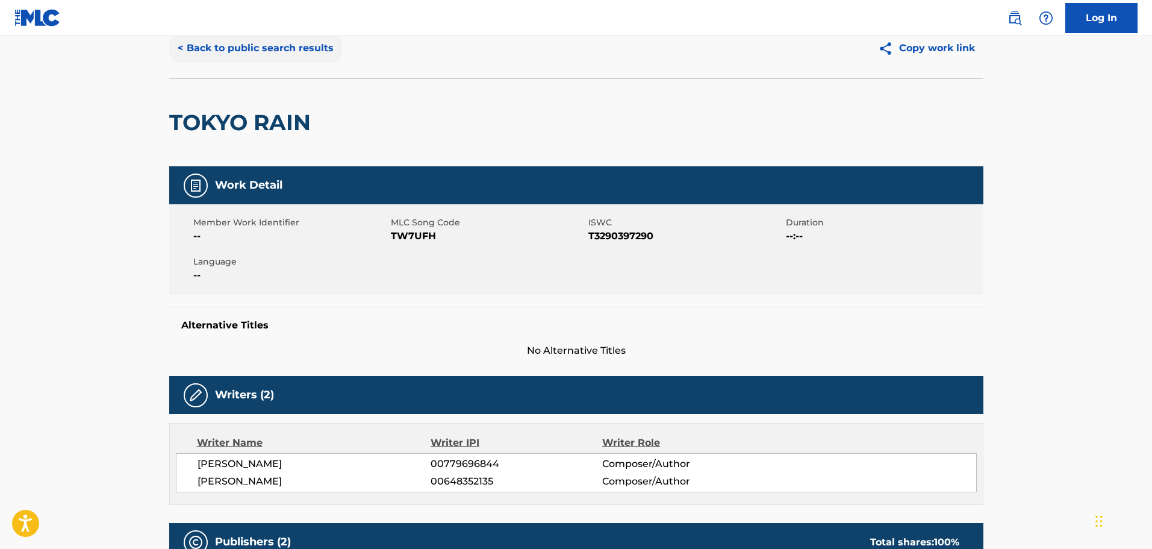
click at [195, 58] on button "< Back to public search results" at bounding box center [255, 48] width 173 height 30
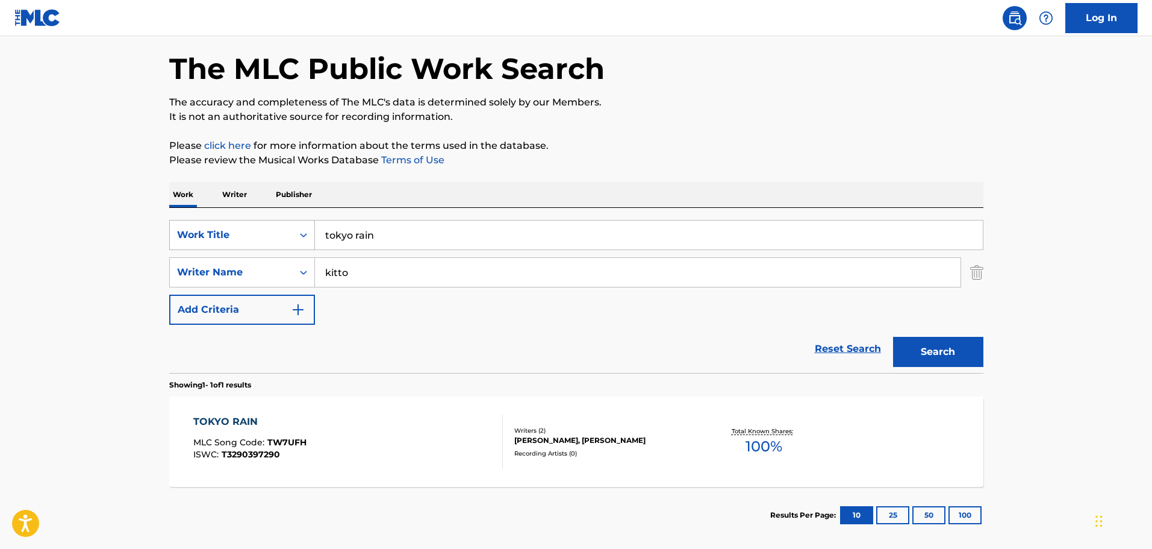
drag, startPoint x: 404, startPoint y: 239, endPoint x: 265, endPoint y: 225, distance: 139.9
click at [265, 225] on div "SearchWithCriteriaca95b01d-212a-413c-a624-62d9c4be1e9b Work Title tokyo rain" at bounding box center [576, 235] width 814 height 30
type input "cisco bay"
click at [893, 337] on button "Search" at bounding box center [938, 352] width 90 height 30
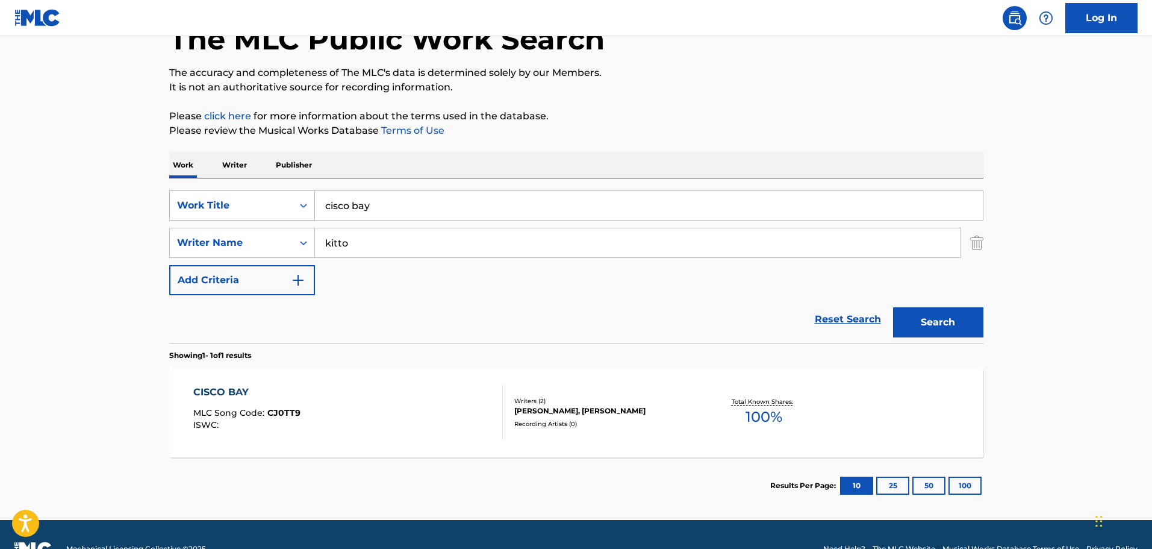
scroll to position [107, 0]
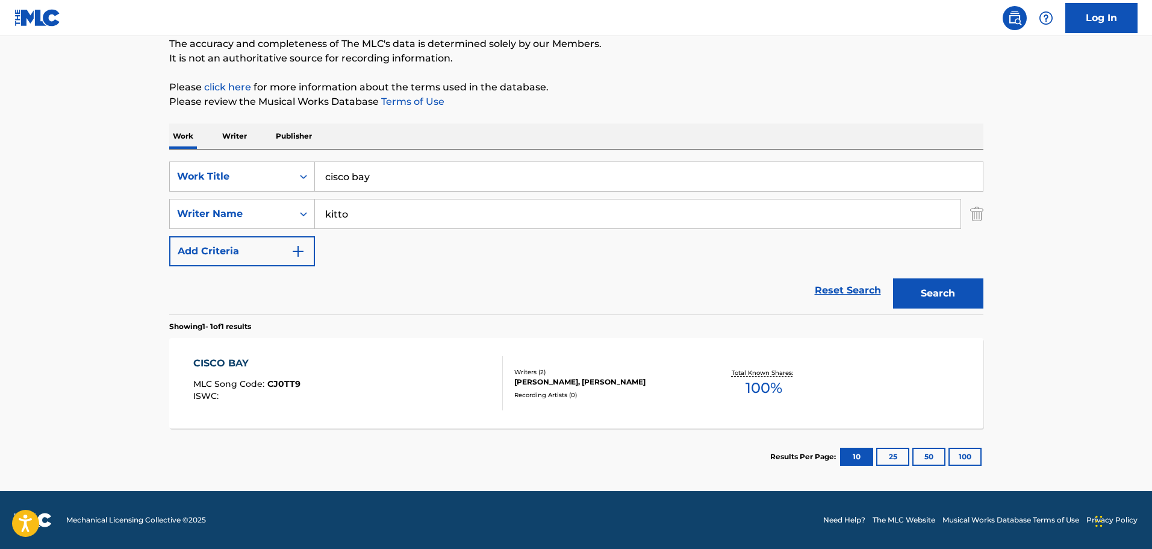
click at [363, 364] on div "CISCO BAY MLC Song Code : CJ0TT9 ISWC :" at bounding box center [348, 383] width 310 height 54
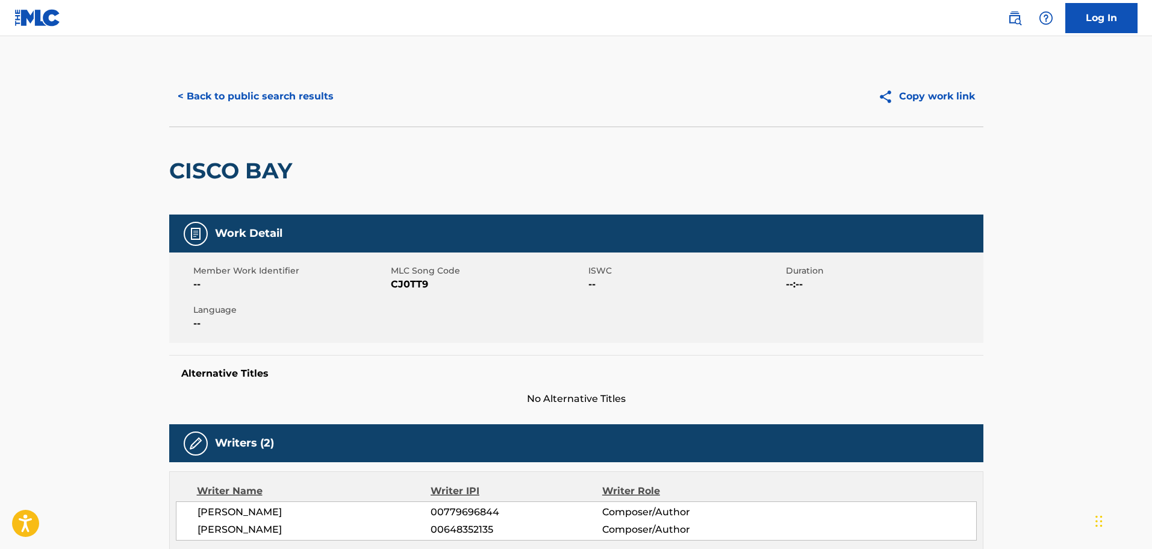
click at [219, 78] on div "< Back to public search results Copy work link" at bounding box center [576, 96] width 814 height 60
click at [235, 91] on button "< Back to public search results" at bounding box center [255, 96] width 173 height 30
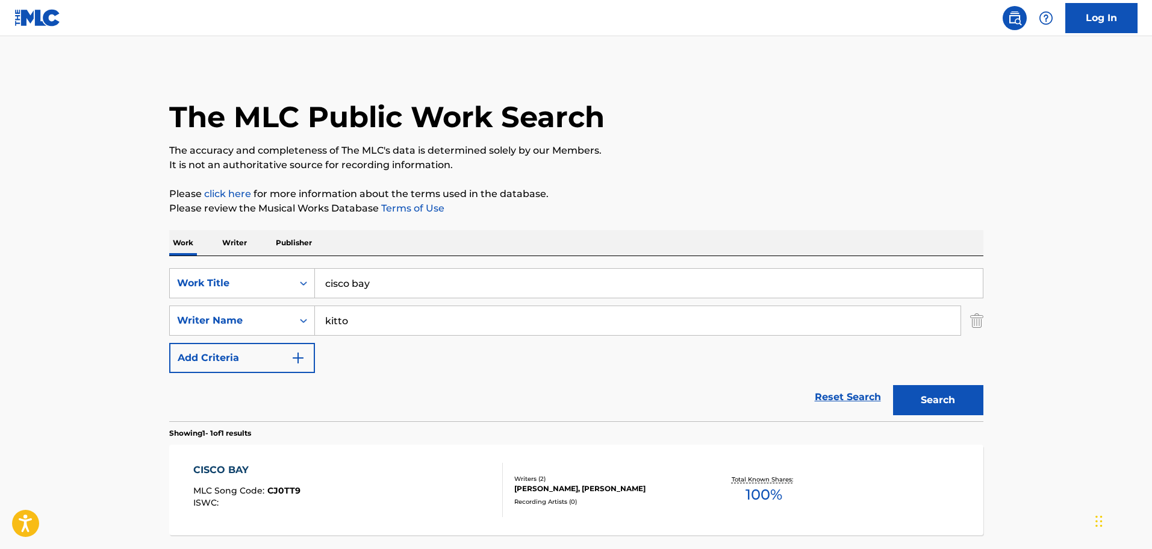
scroll to position [38, 0]
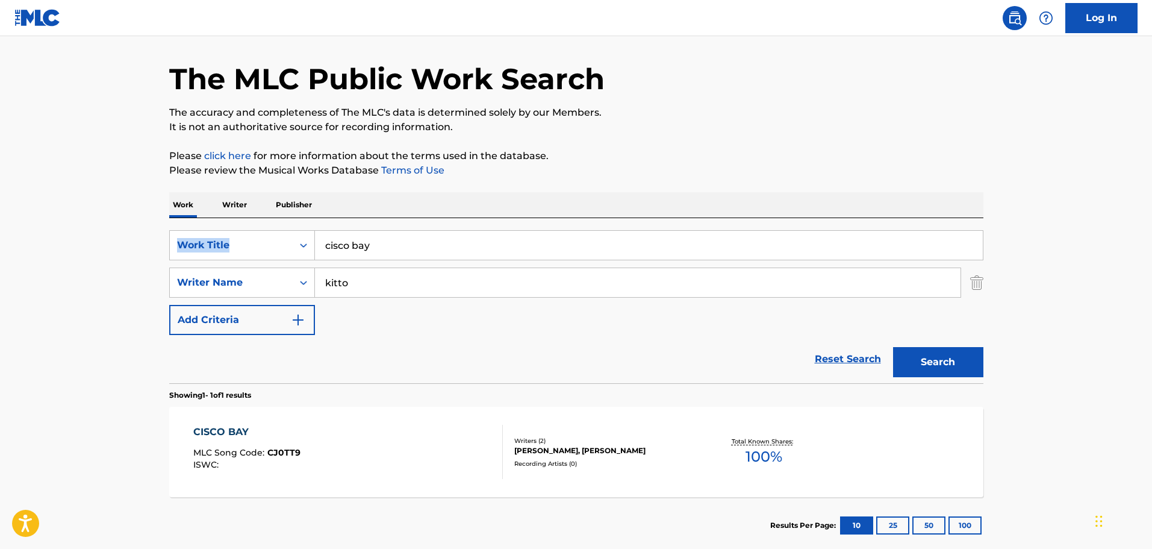
drag, startPoint x: 445, startPoint y: 229, endPoint x: 343, endPoint y: 214, distance: 102.9
click at [343, 214] on div "Work Writer Publisher SearchWithCriteriaca95b01d-212a-413c-a624-62d9c4be1e9b Wo…" at bounding box center [576, 372] width 814 height 361
drag, startPoint x: 365, startPoint y: 235, endPoint x: 182, endPoint y: 205, distance: 185.5
click at [182, 205] on div "Work Writer Publisher SearchWithCriteriaca95b01d-212a-413c-a624-62d9c4be1e9b Wo…" at bounding box center [576, 372] width 814 height 361
type input "lessons"
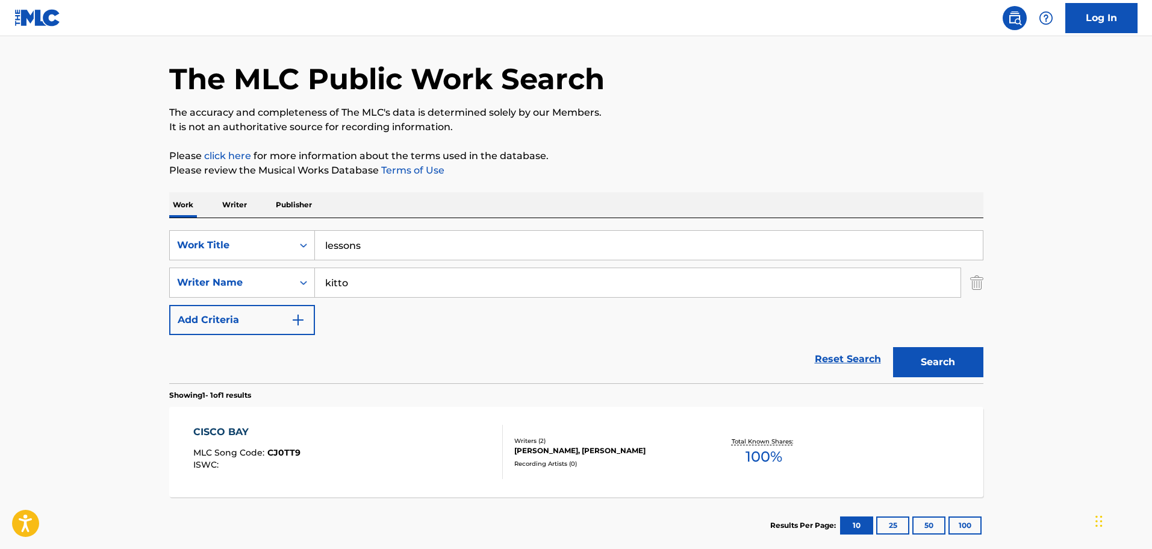
drag, startPoint x: 403, startPoint y: 148, endPoint x: 400, endPoint y: 155, distance: 7.8
click at [402, 152] on div "The MLC Public Work Search The accuracy and completeness of The MLC's data is d…" at bounding box center [576, 290] width 843 height 525
drag, startPoint x: 946, startPoint y: 360, endPoint x: 921, endPoint y: 355, distance: 25.2
click at [946, 360] on button "Search" at bounding box center [938, 362] width 90 height 30
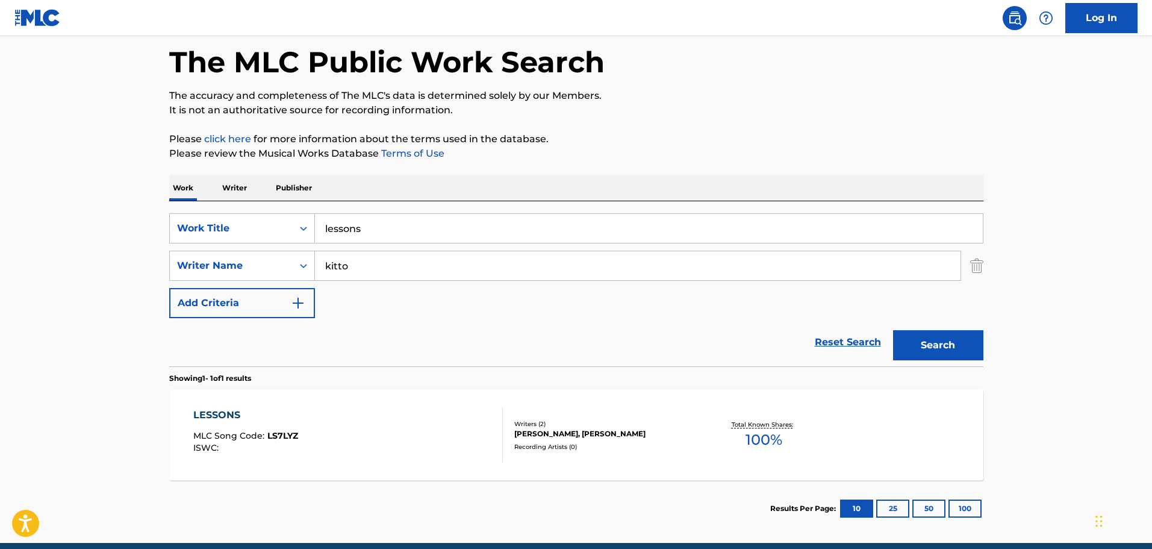
scroll to position [107, 0]
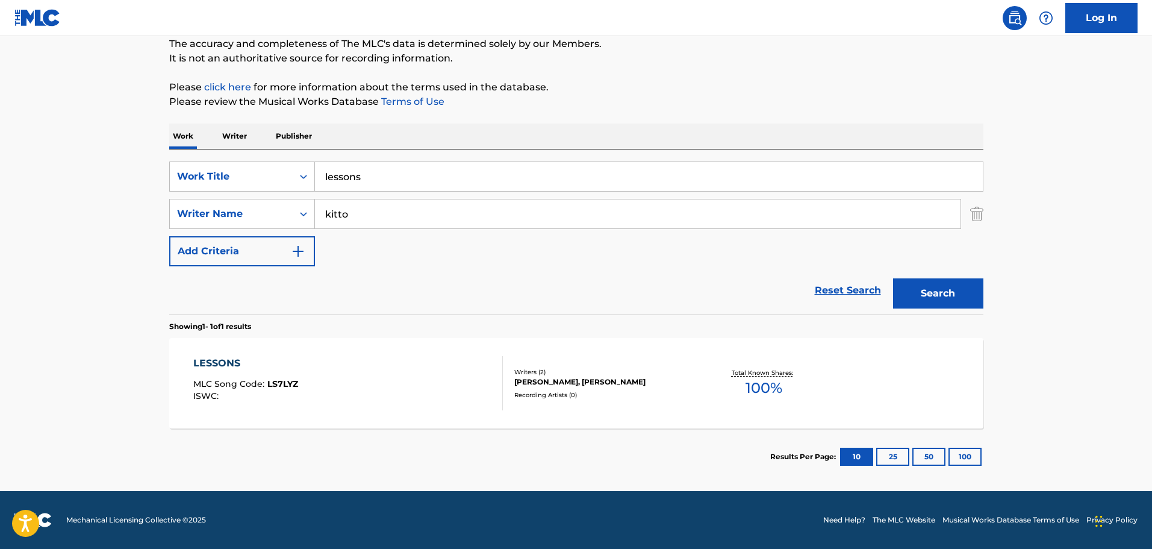
click at [387, 364] on div "LESSONS MLC Song Code : LS7LYZ ISWC :" at bounding box center [348, 383] width 310 height 54
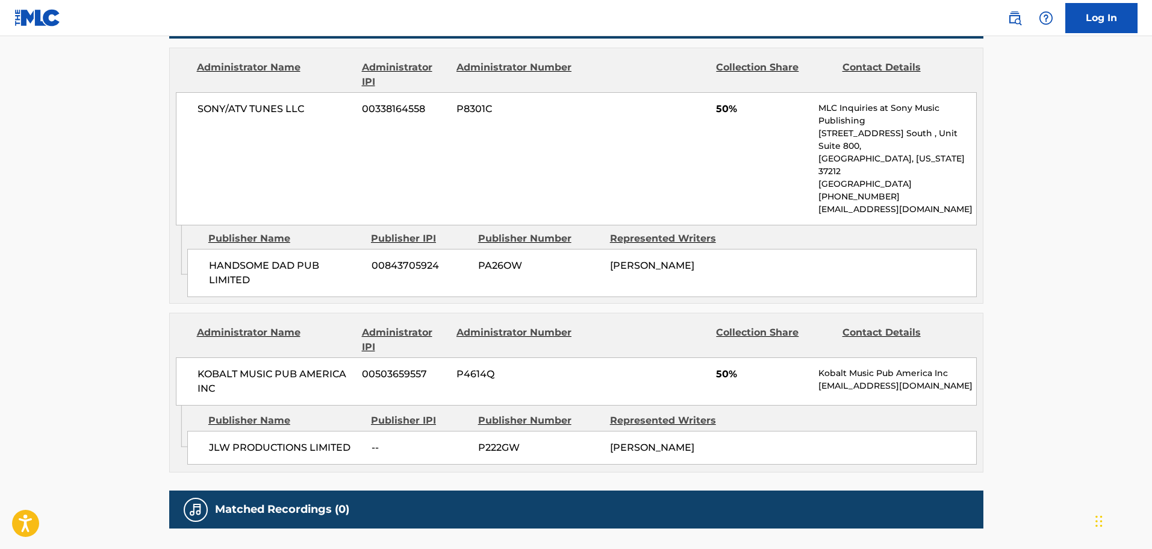
scroll to position [650, 0]
